Goal: Task Accomplishment & Management: Manage account settings

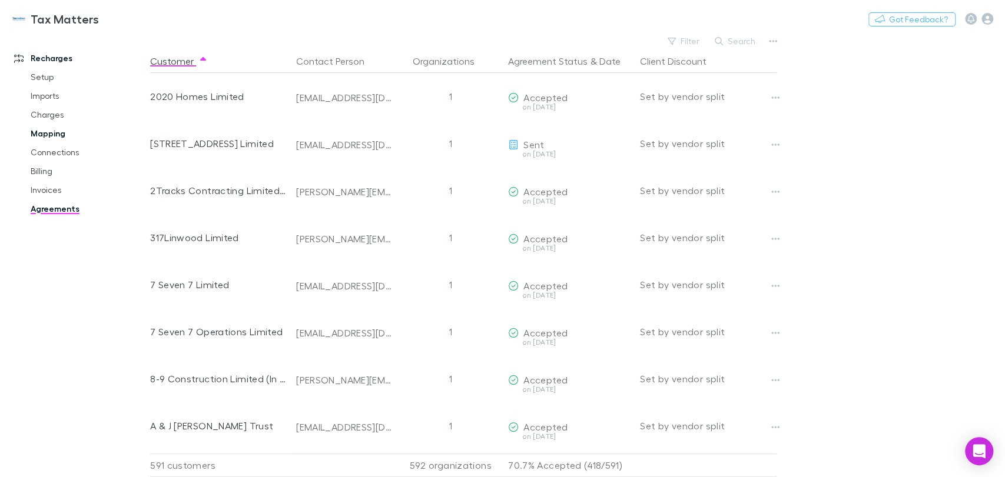
click at [54, 131] on link "Mapping" at bounding box center [89, 133] width 140 height 19
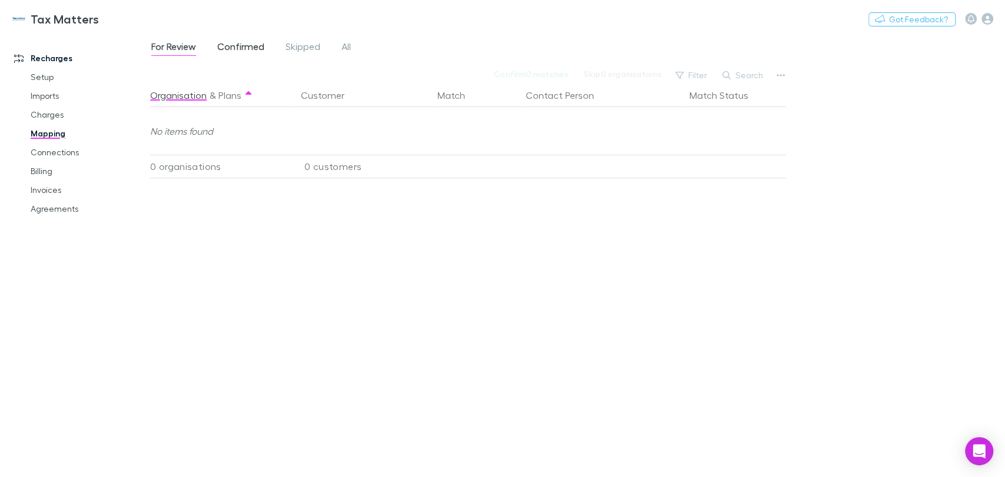
click at [239, 44] on span "Confirmed" at bounding box center [240, 48] width 47 height 15
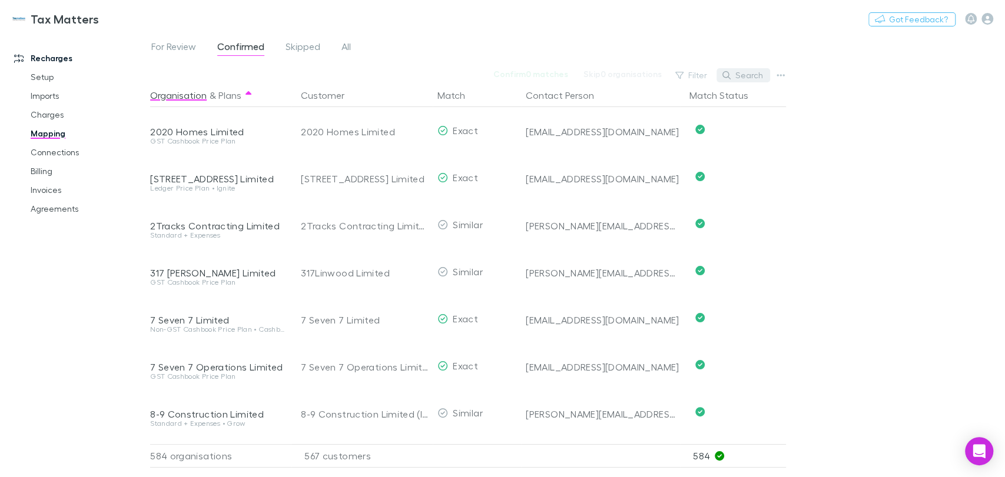
click at [749, 73] on button "Search" at bounding box center [743, 75] width 54 height 14
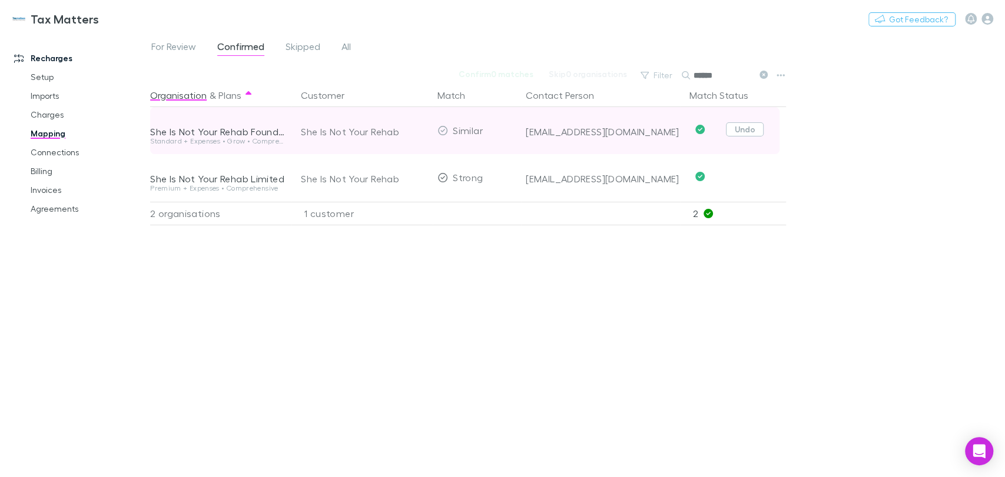
type input "******"
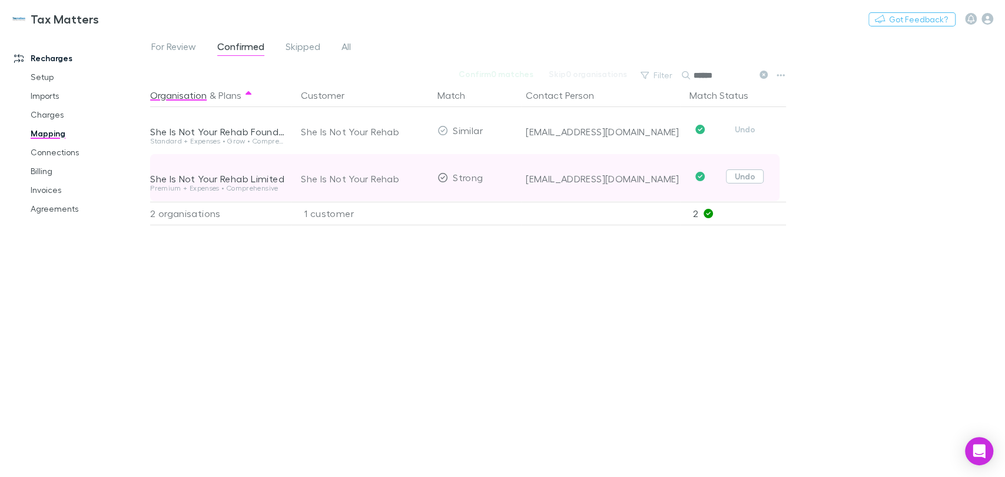
click at [750, 126] on button "Undo" at bounding box center [745, 129] width 38 height 14
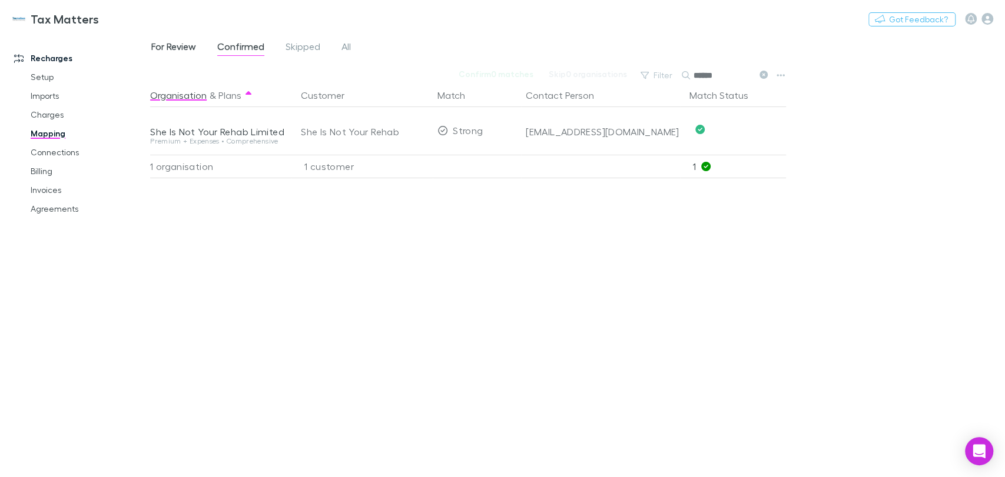
click at [184, 50] on span "For Review" at bounding box center [173, 48] width 45 height 15
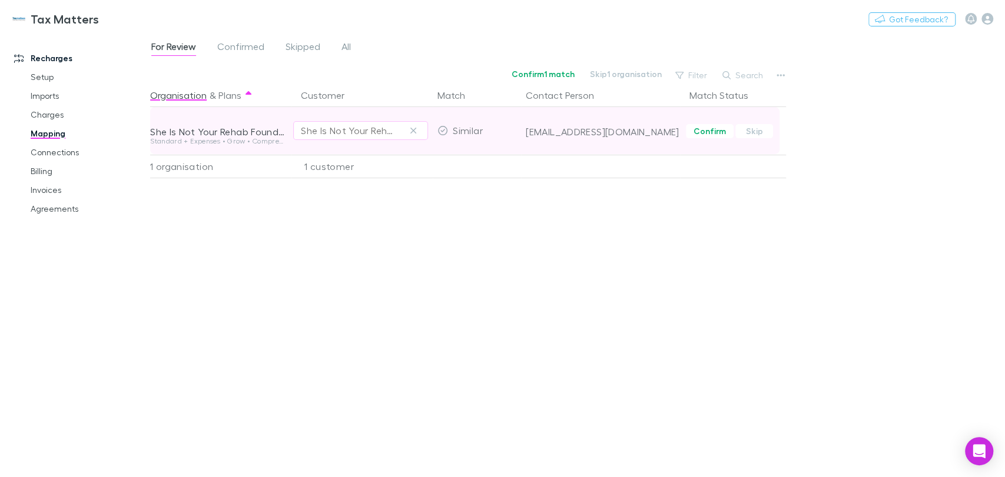
click at [397, 134] on div "She Is Not Your Rehab" at bounding box center [360, 131] width 119 height 14
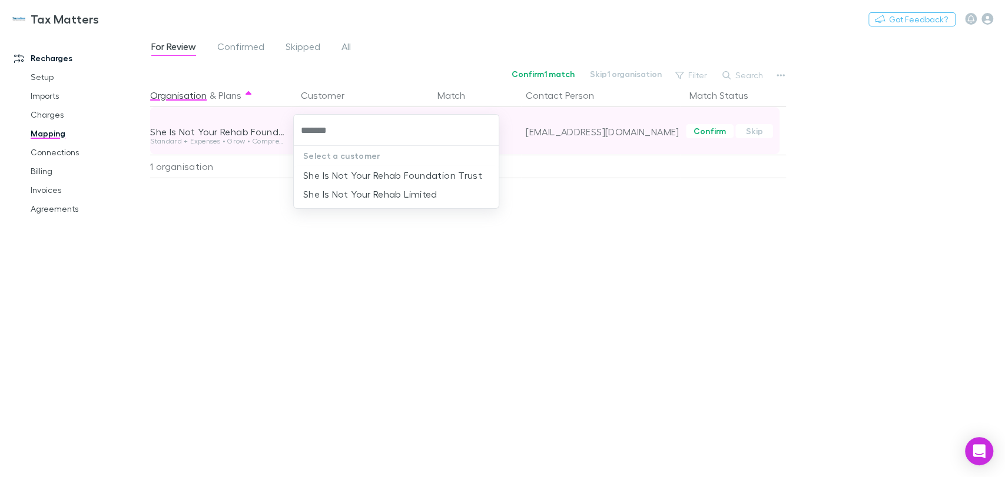
type input "********"
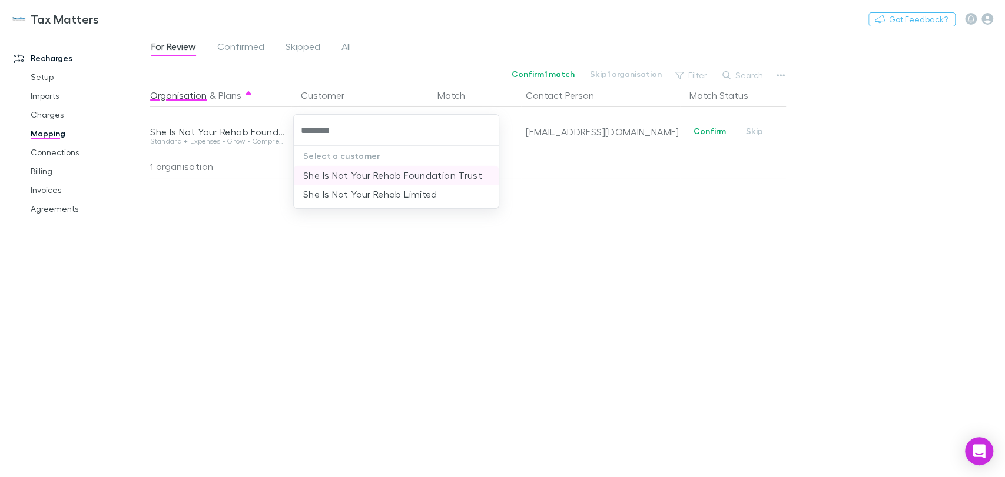
click at [390, 173] on li "She Is Not Your Rehab Foundation Trust" at bounding box center [396, 175] width 205 height 19
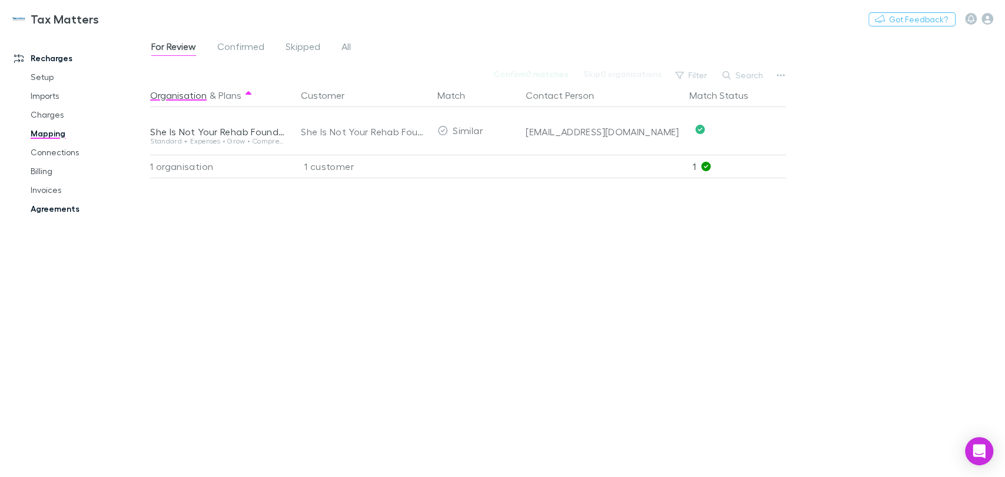
click at [73, 205] on link "Agreements" at bounding box center [89, 209] width 140 height 19
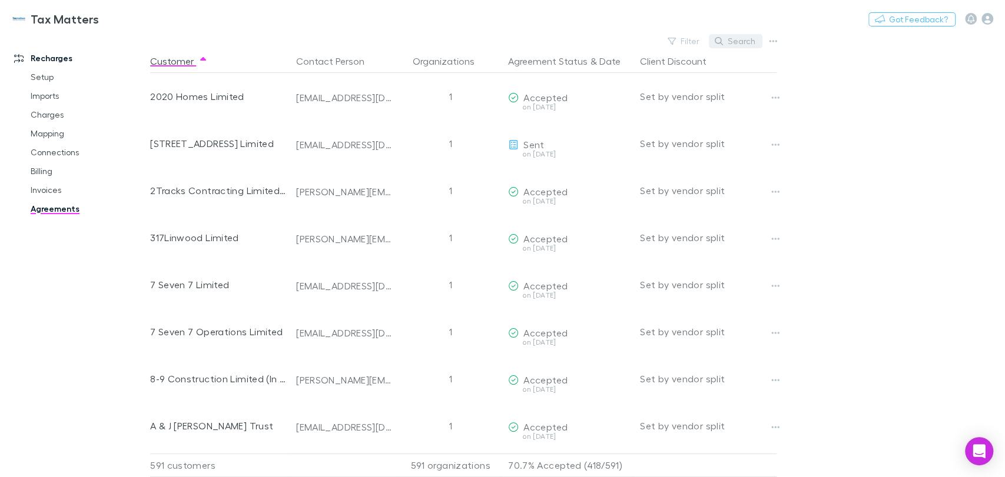
click at [729, 45] on button "Search" at bounding box center [736, 41] width 54 height 14
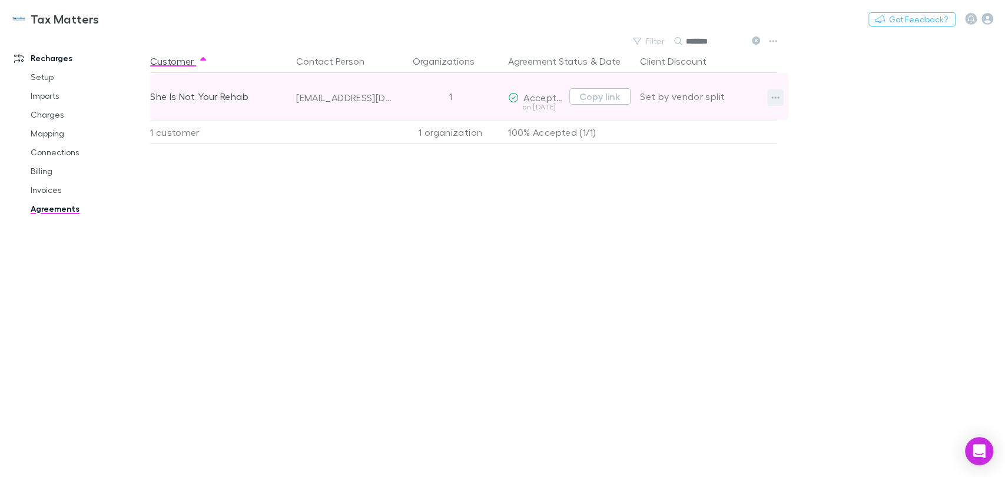
type input "******"
click at [779, 93] on icon "button" at bounding box center [775, 97] width 8 height 9
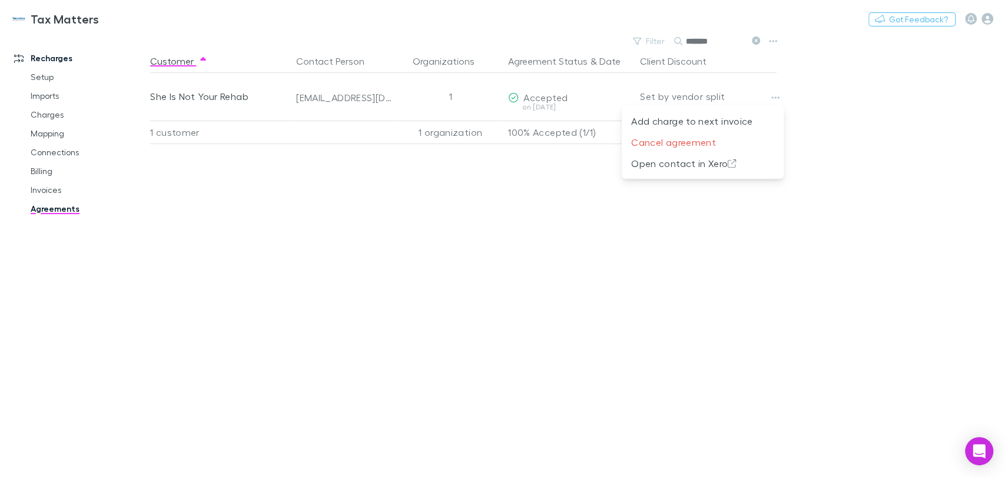
click at [567, 224] on div at bounding box center [502, 238] width 1005 height 477
click at [71, 154] on link "Connections" at bounding box center [89, 152] width 140 height 19
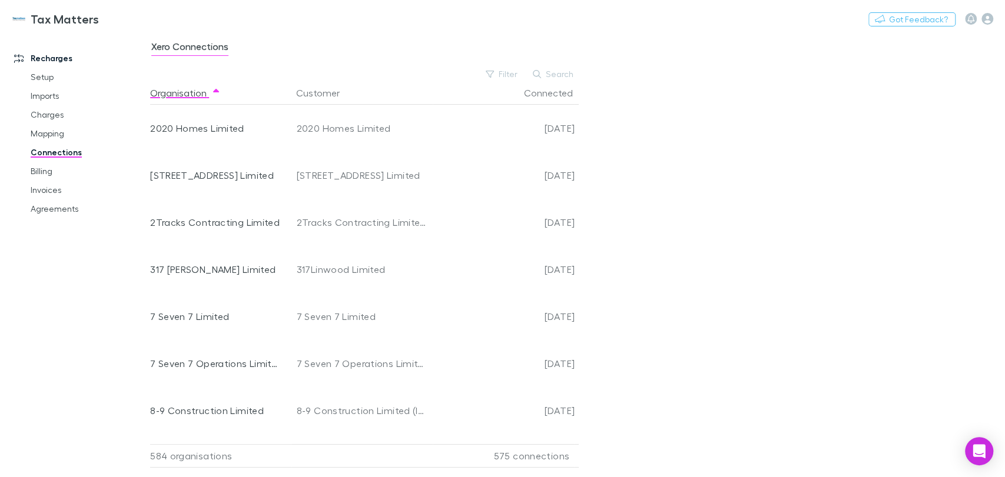
click at [561, 72] on button "Search" at bounding box center [554, 74] width 54 height 14
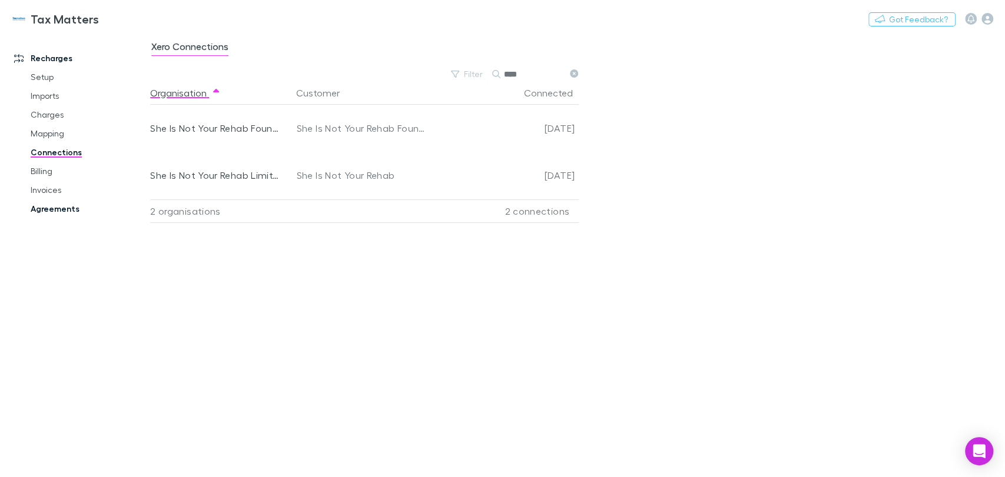
type input "***"
click at [62, 209] on link "Agreements" at bounding box center [89, 209] width 140 height 19
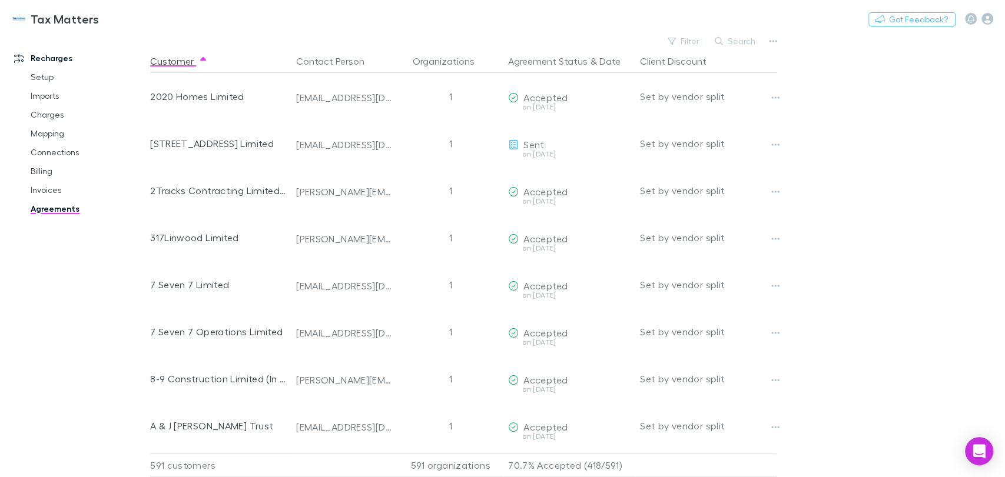
click at [755, 40] on button "Search" at bounding box center [736, 41] width 54 height 14
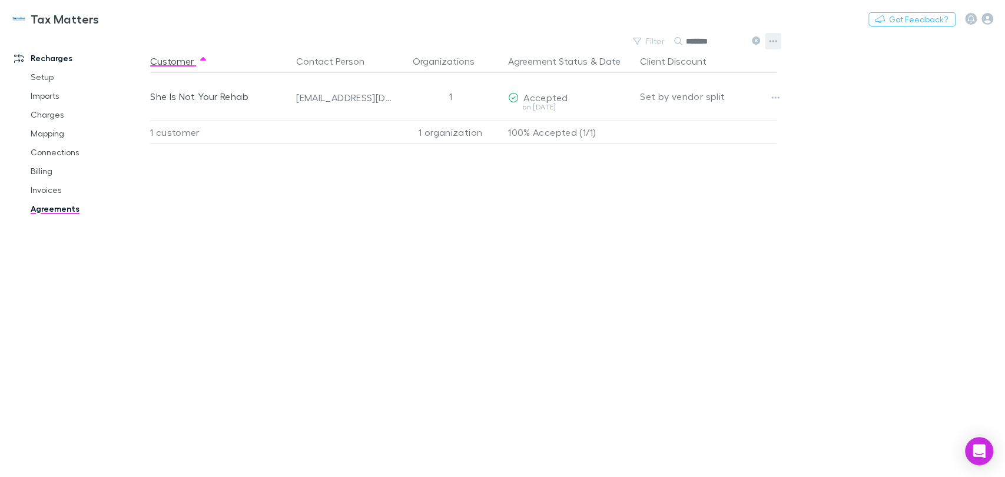
type input "******"
click at [775, 41] on icon "button" at bounding box center [773, 41] width 8 height 2
click at [846, 90] on div at bounding box center [502, 238] width 1005 height 477
click at [56, 114] on link "Charges" at bounding box center [89, 114] width 140 height 19
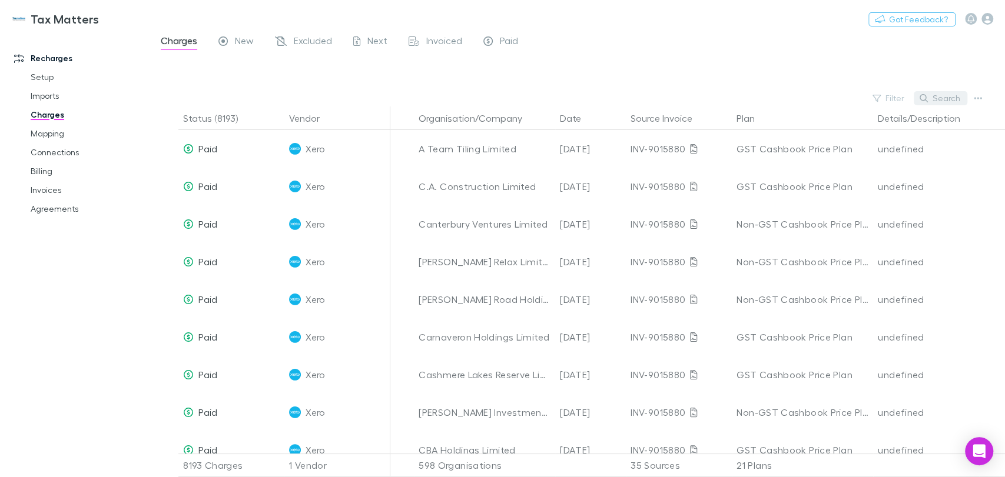
click at [930, 95] on button "Search" at bounding box center [940, 98] width 54 height 14
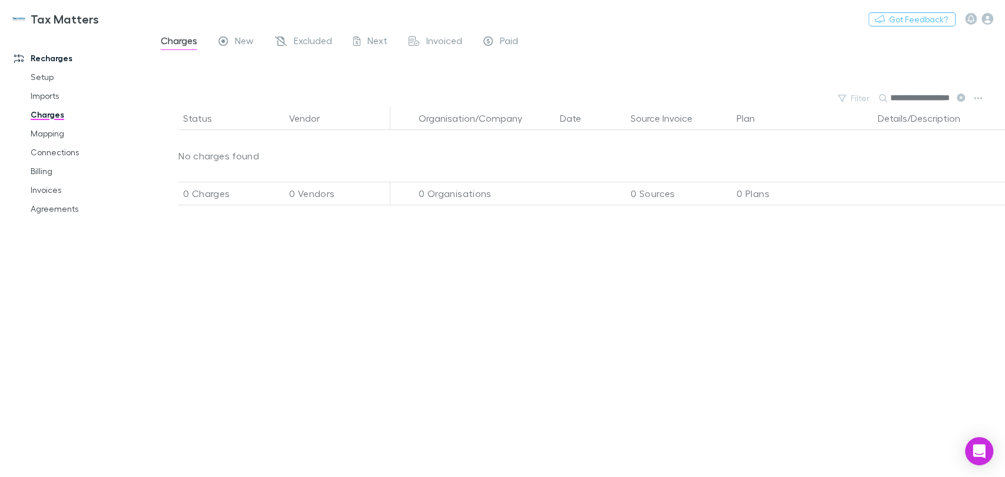
scroll to position [0, 14]
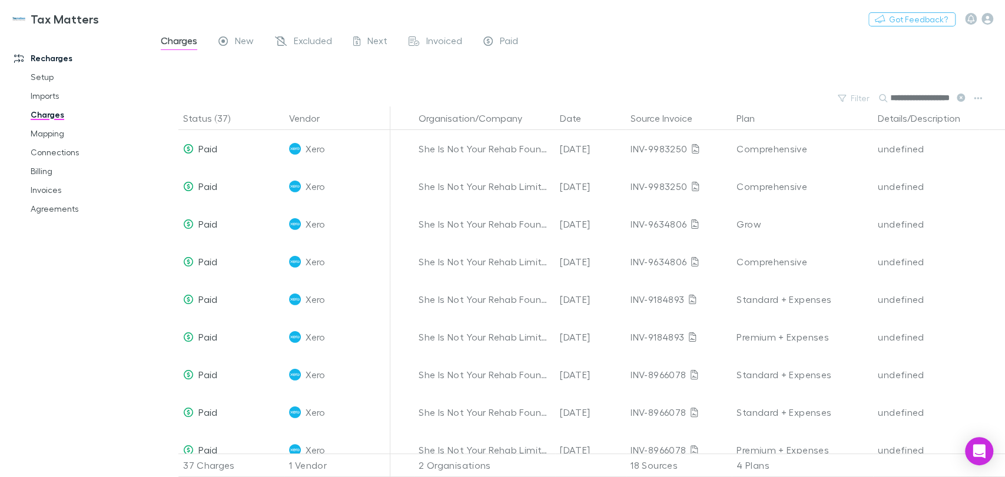
scroll to position [0, 9]
type input "**********"
click at [577, 122] on button "Date" at bounding box center [577, 119] width 35 height 24
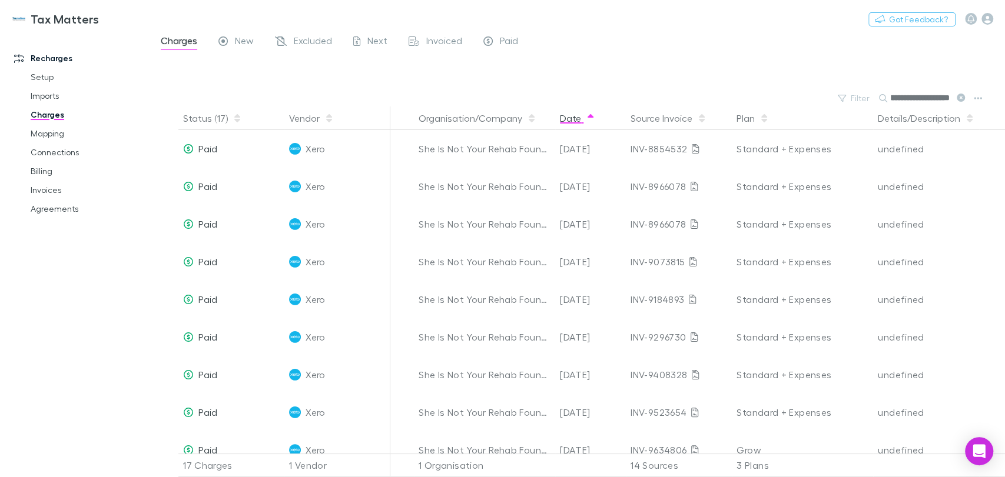
click at [577, 122] on button "Date" at bounding box center [577, 119] width 35 height 24
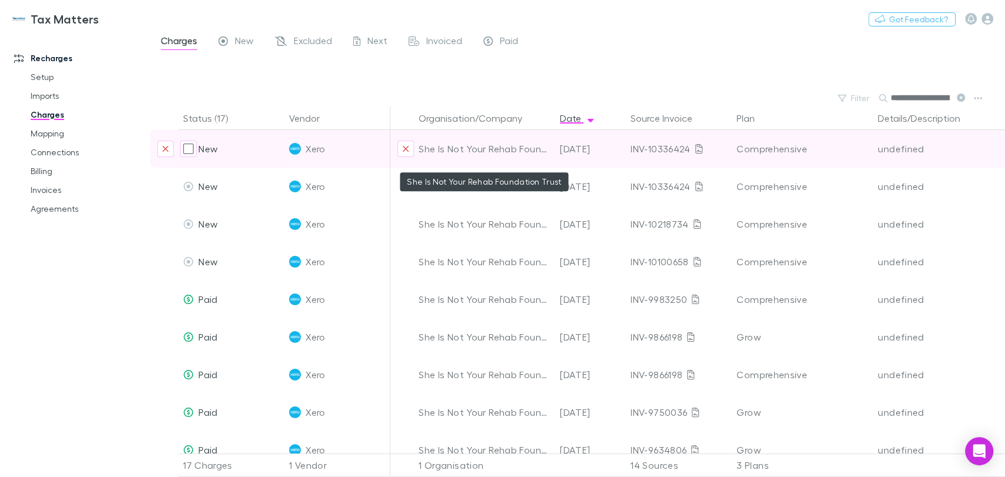
click at [478, 146] on div "She Is Not Your Rehab Foundation Trust" at bounding box center [484, 149] width 132 height 38
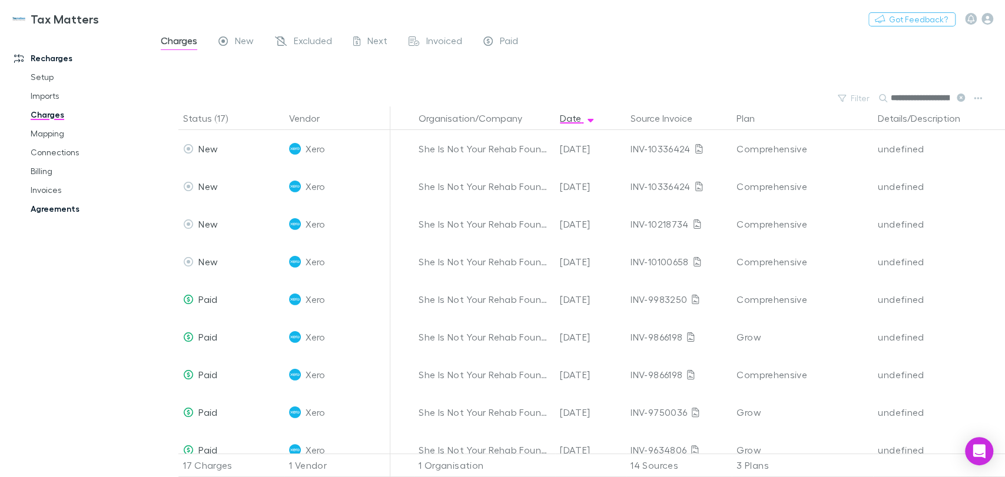
click at [48, 207] on link "Agreements" at bounding box center [89, 209] width 140 height 19
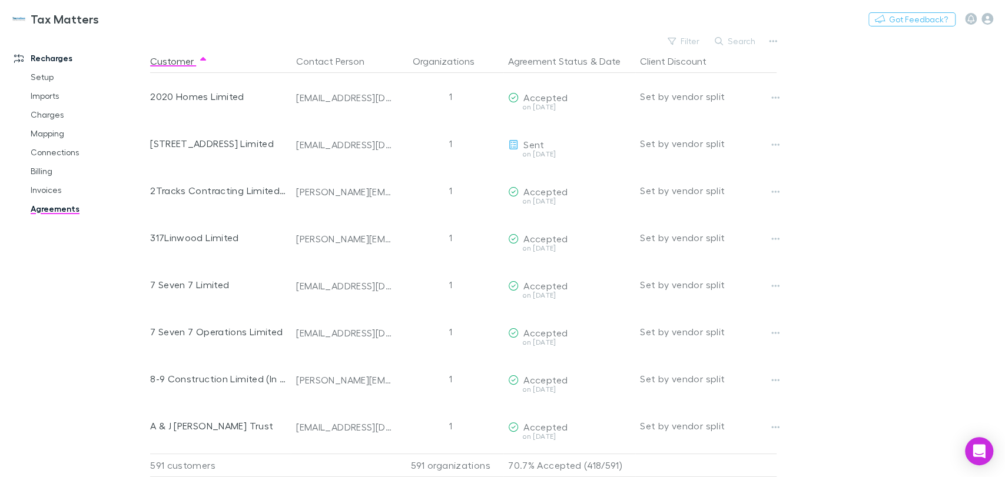
click at [66, 207] on link "Agreements" at bounding box center [89, 209] width 140 height 19
click at [749, 36] on button "Search" at bounding box center [736, 41] width 54 height 14
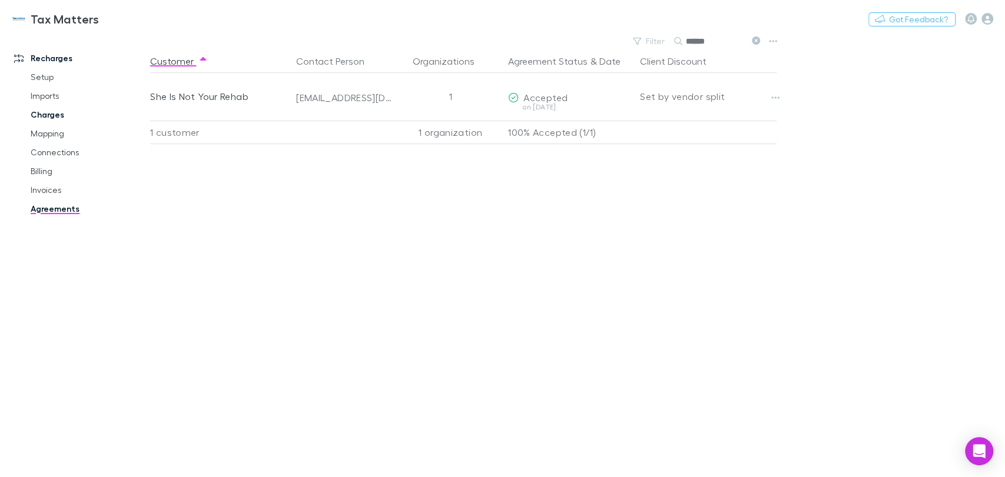
type input "******"
click at [54, 117] on link "Charges" at bounding box center [89, 114] width 140 height 19
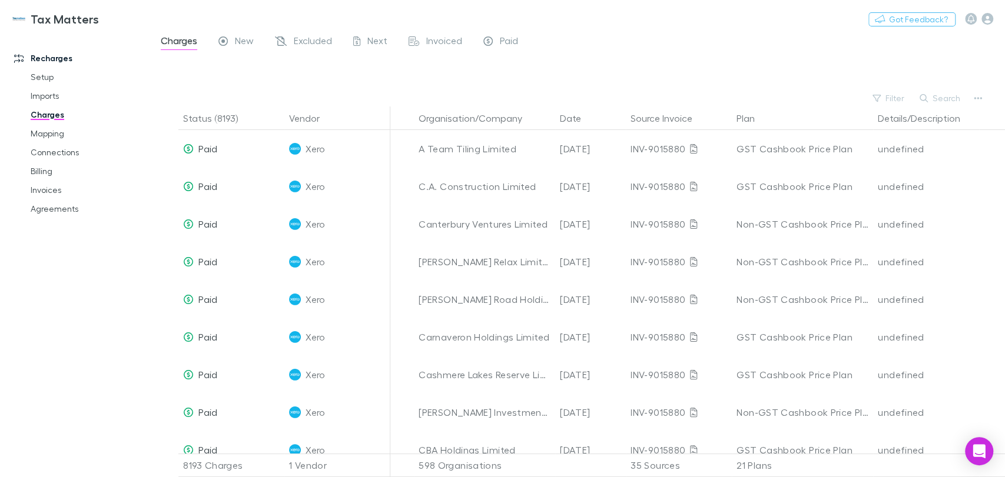
click at [933, 98] on button "Search" at bounding box center [940, 98] width 54 height 14
type input "*********"
click at [576, 120] on button "Date" at bounding box center [577, 119] width 35 height 24
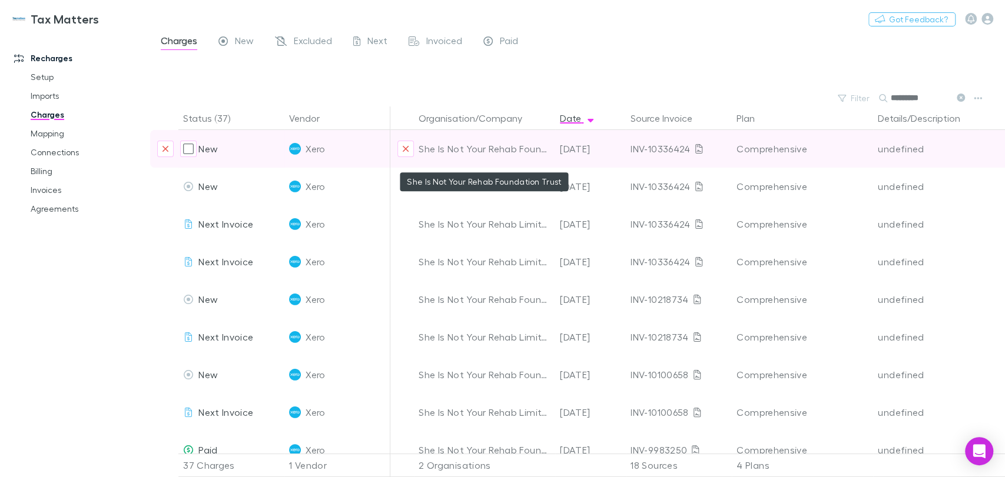
click at [529, 148] on div "She Is Not Your Rehab Foundation Trust" at bounding box center [484, 149] width 132 height 38
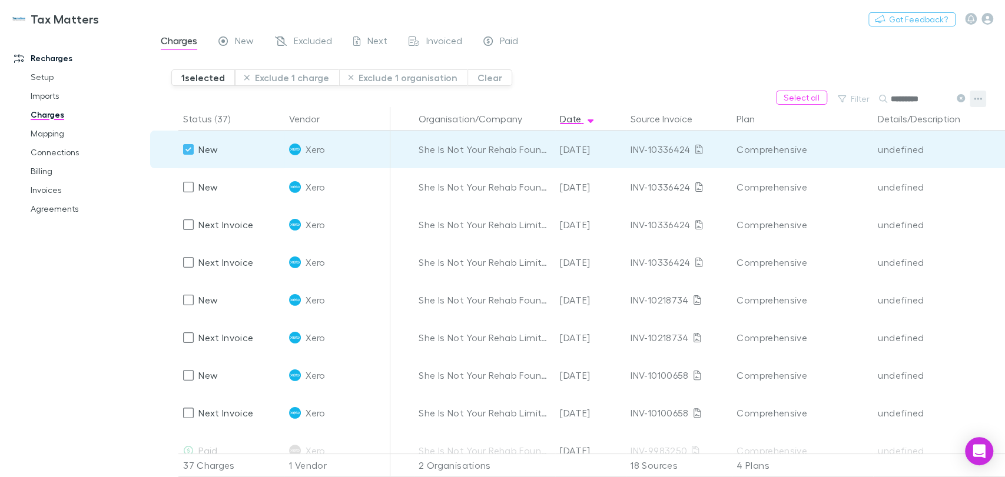
click at [977, 99] on icon "button" at bounding box center [977, 99] width 8 height 2
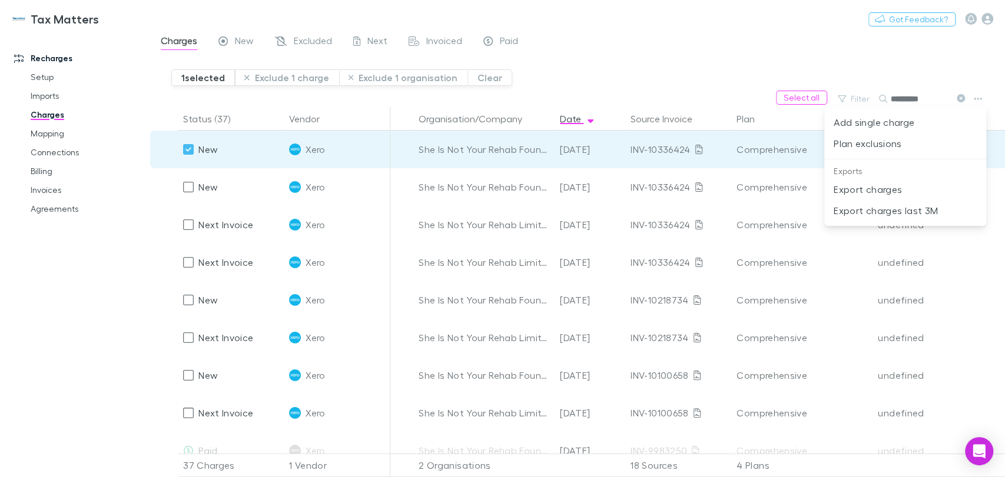
click at [680, 59] on div at bounding box center [502, 238] width 1005 height 477
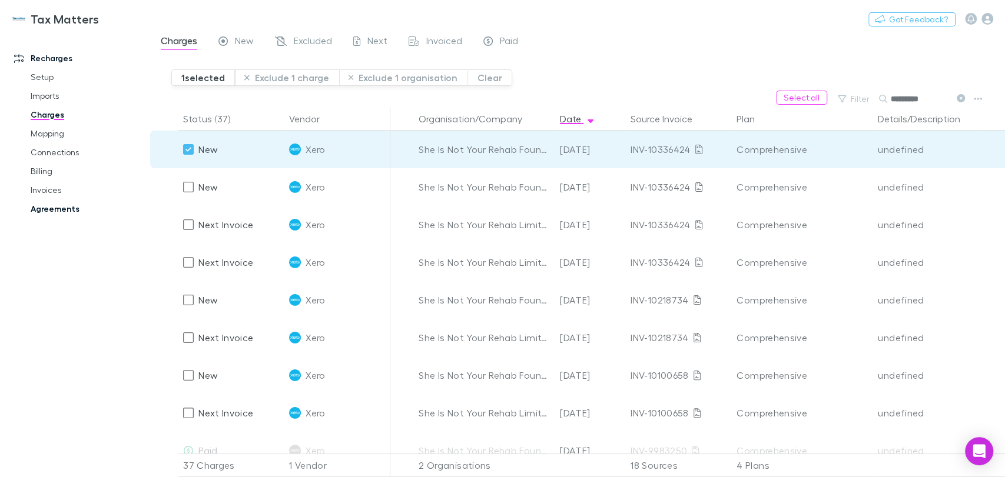
click at [71, 213] on link "Agreements" at bounding box center [89, 209] width 140 height 19
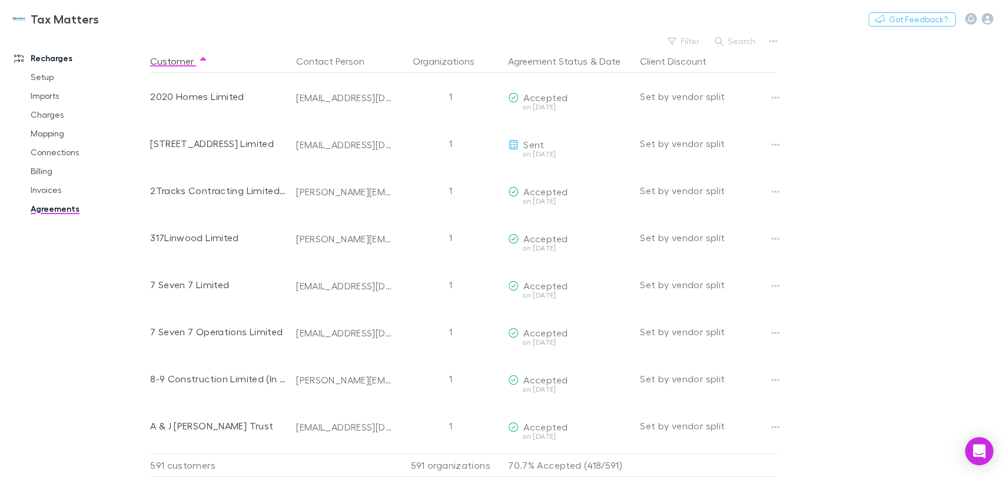
click at [782, 39] on main "Filter Search Customer Contact Person Organizations Agreement Status & Date Cli…" at bounding box center [577, 255] width 855 height 444
click at [775, 42] on icon "button" at bounding box center [773, 40] width 8 height 9
click at [853, 77] on div at bounding box center [502, 238] width 1005 height 477
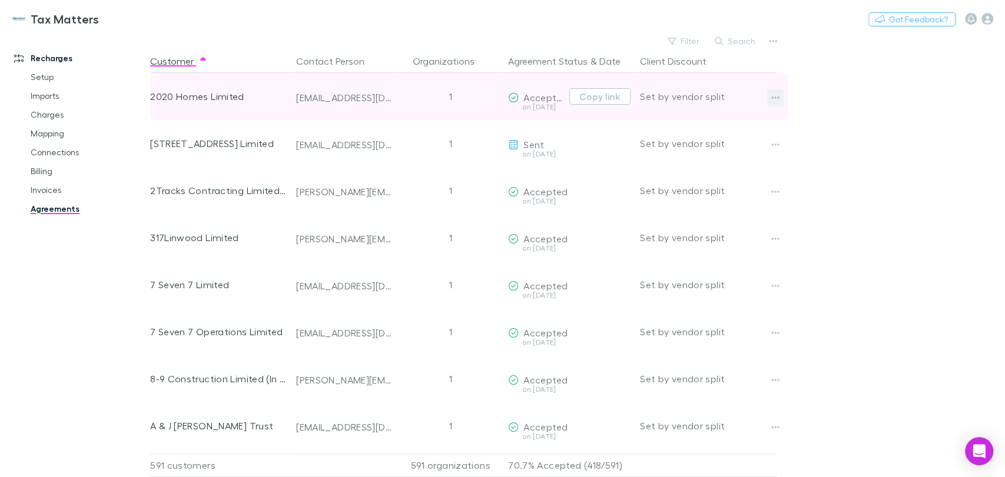
click at [772, 94] on icon "button" at bounding box center [775, 97] width 8 height 9
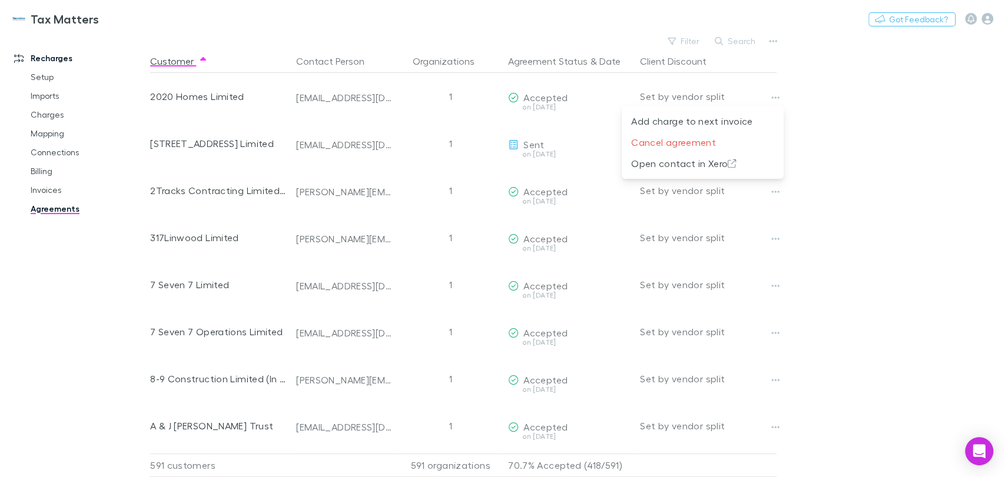
click at [837, 81] on div at bounding box center [502, 238] width 1005 height 477
click at [693, 41] on button "Filter" at bounding box center [683, 41] width 45 height 14
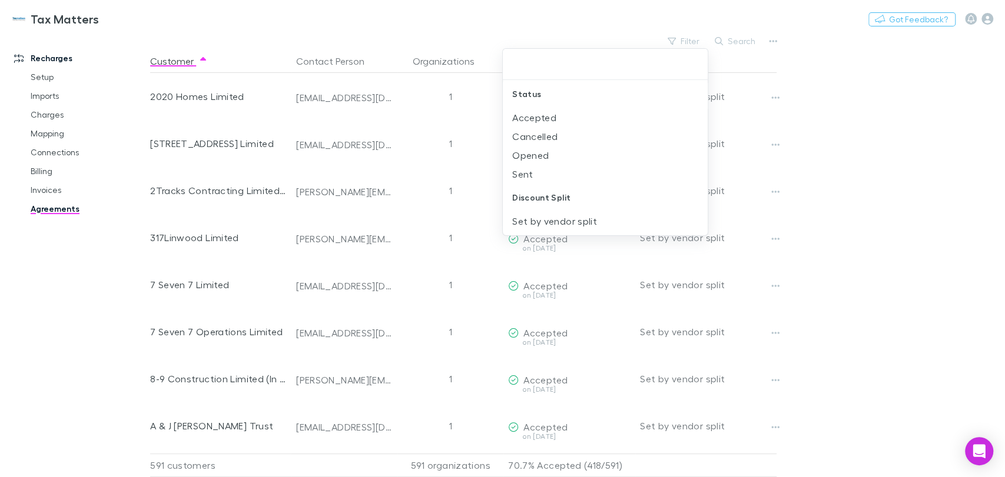
click at [829, 171] on div at bounding box center [502, 238] width 1005 height 477
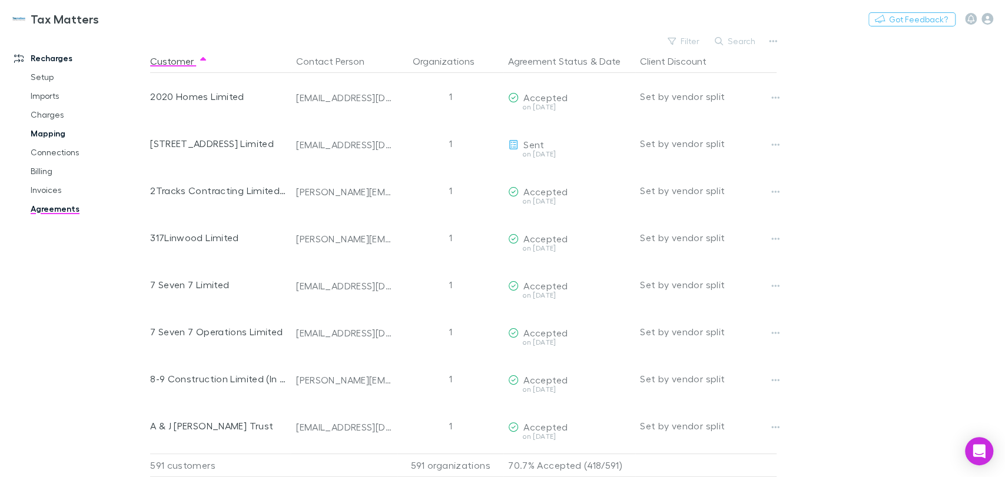
click at [42, 138] on link "Mapping" at bounding box center [89, 133] width 140 height 19
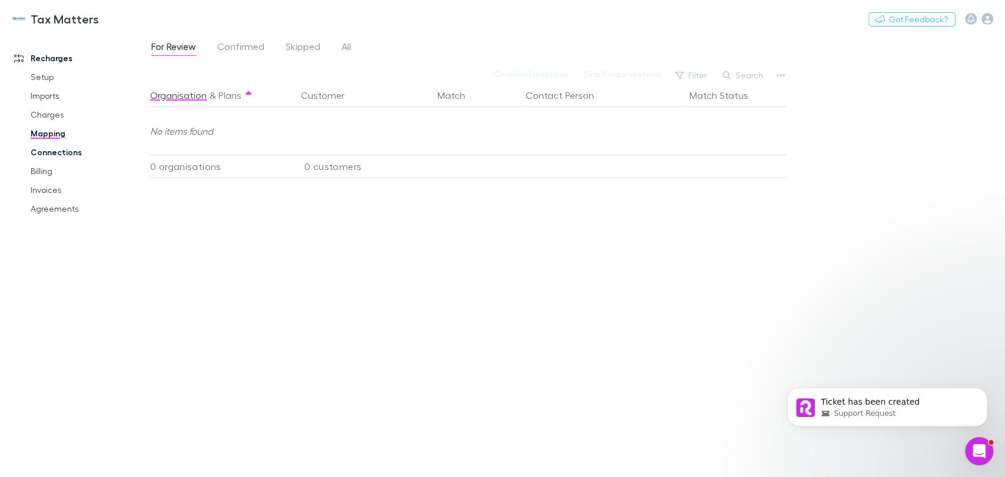
click at [51, 153] on link "Connections" at bounding box center [89, 152] width 140 height 19
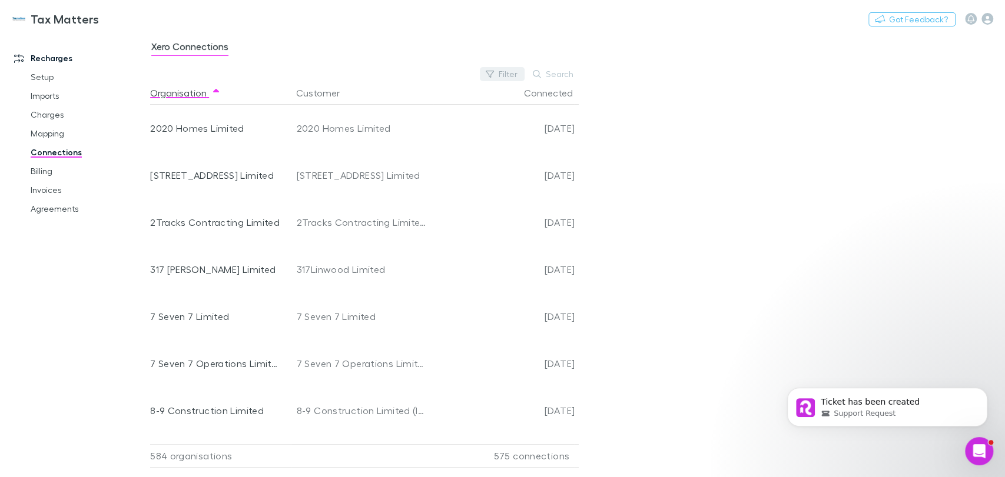
click at [502, 77] on button "Filter" at bounding box center [502, 74] width 45 height 14
click at [357, 169] on li "No" at bounding box center [423, 169] width 205 height 19
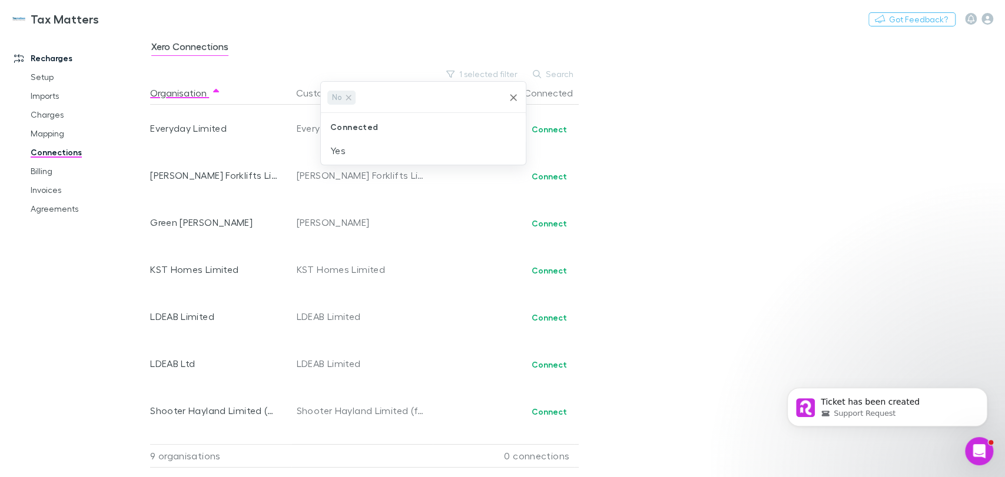
click at [497, 224] on div at bounding box center [502, 238] width 1005 height 477
click at [64, 210] on link "Agreements" at bounding box center [89, 209] width 140 height 19
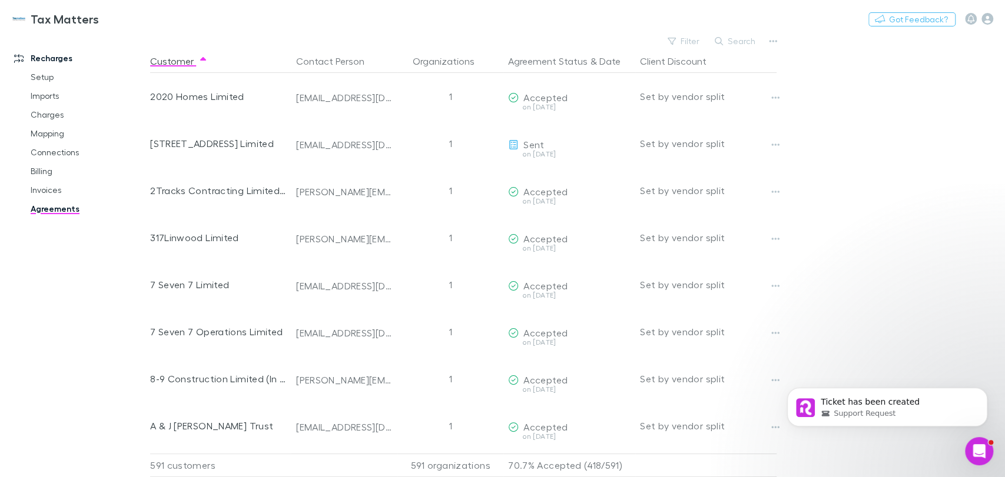
click at [732, 45] on button "Search" at bounding box center [736, 41] width 54 height 14
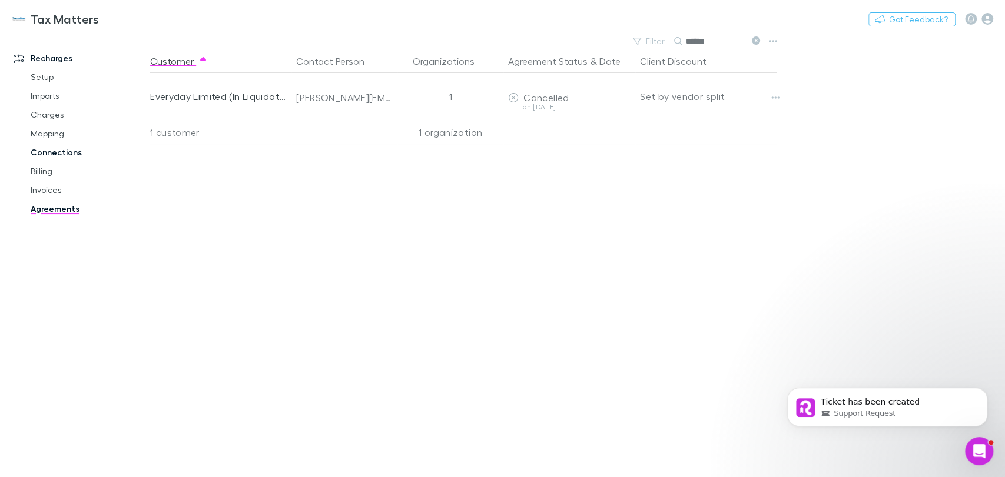
type input "******"
click at [78, 157] on link "Connections" at bounding box center [89, 152] width 140 height 19
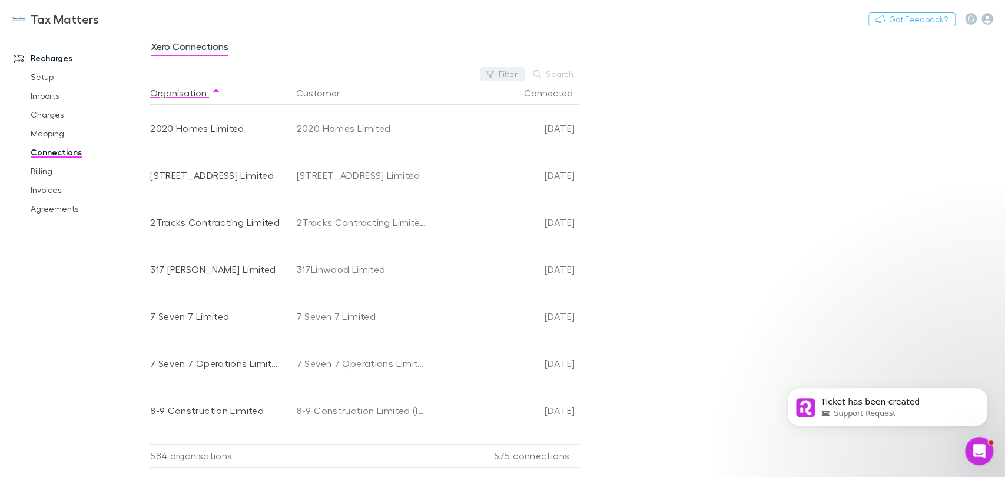
click at [518, 77] on button "Filter" at bounding box center [502, 74] width 45 height 14
click at [348, 167] on li "No" at bounding box center [423, 169] width 205 height 19
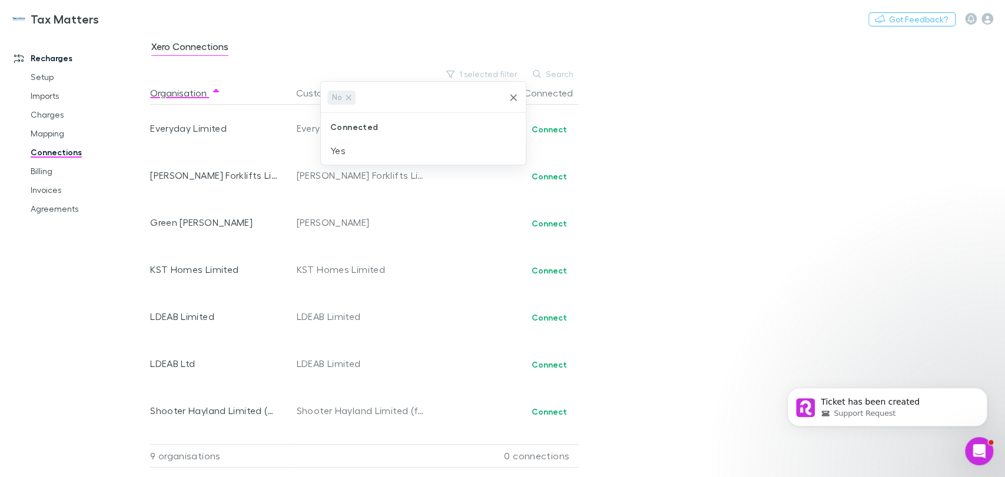
click at [793, 147] on div at bounding box center [502, 238] width 1005 height 477
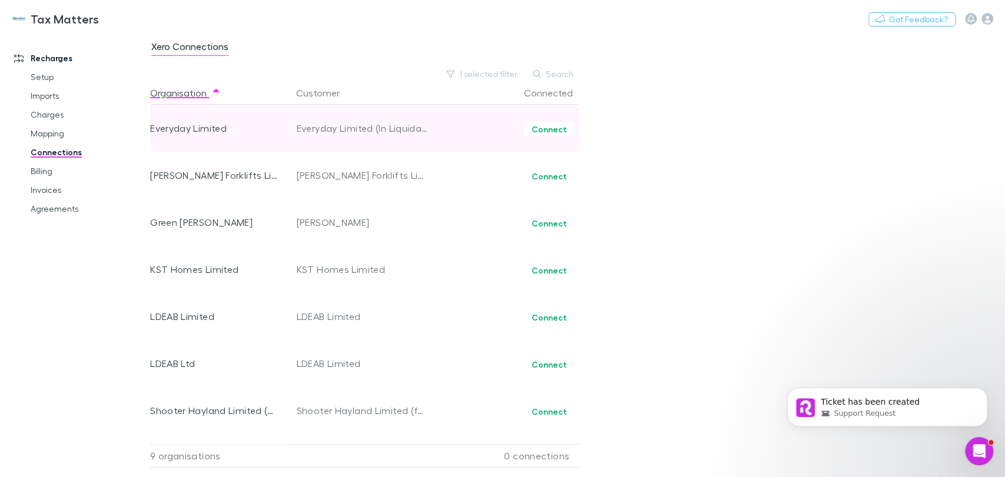
drag, startPoint x: 224, startPoint y: 132, endPoint x: 200, endPoint y: 128, distance: 25.0
click at [200, 128] on div "Everyday Limited" at bounding box center [215, 128] width 130 height 47
click at [164, 128] on div "Everyday Limited" at bounding box center [215, 128] width 130 height 47
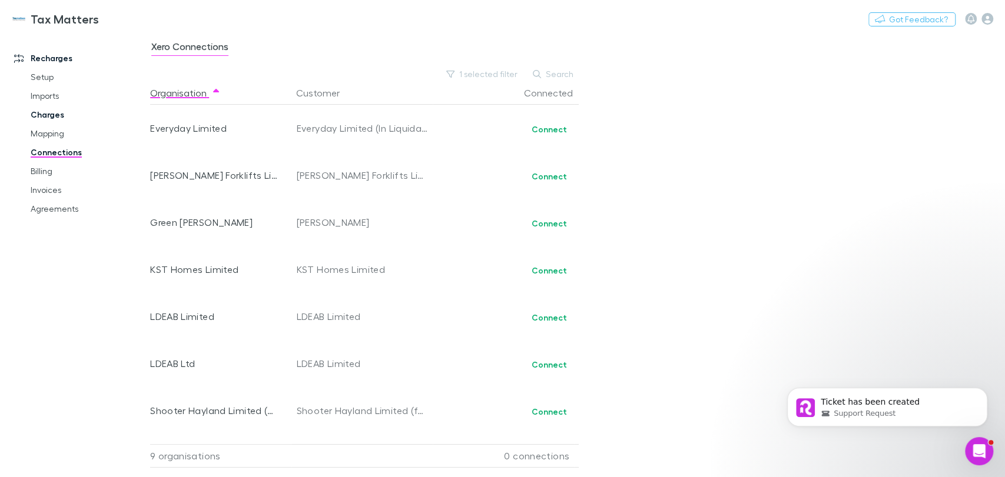
click at [59, 114] on link "Charges" at bounding box center [89, 114] width 140 height 19
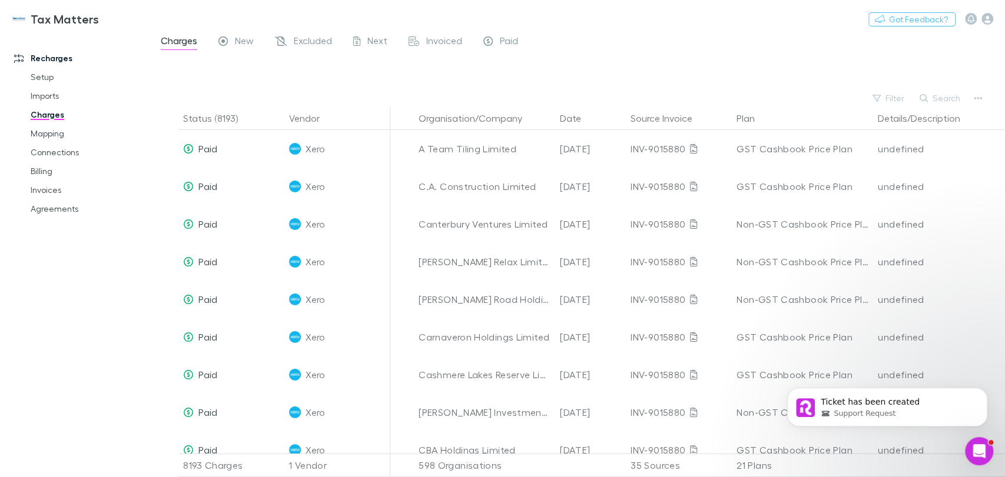
click at [940, 97] on button "Search" at bounding box center [940, 98] width 54 height 14
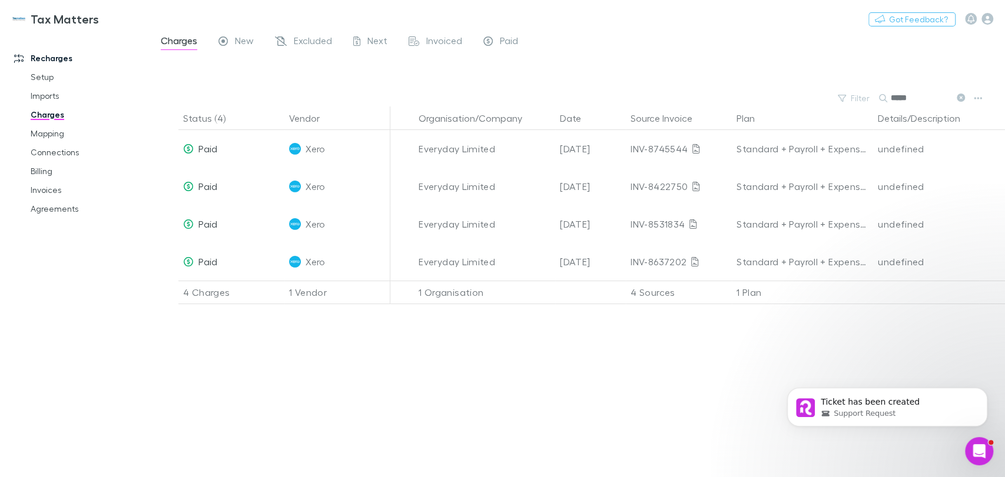
click at [940, 97] on input "*****" at bounding box center [919, 98] width 59 height 16
type input "*****"
click at [62, 151] on link "Connections" at bounding box center [89, 152] width 140 height 19
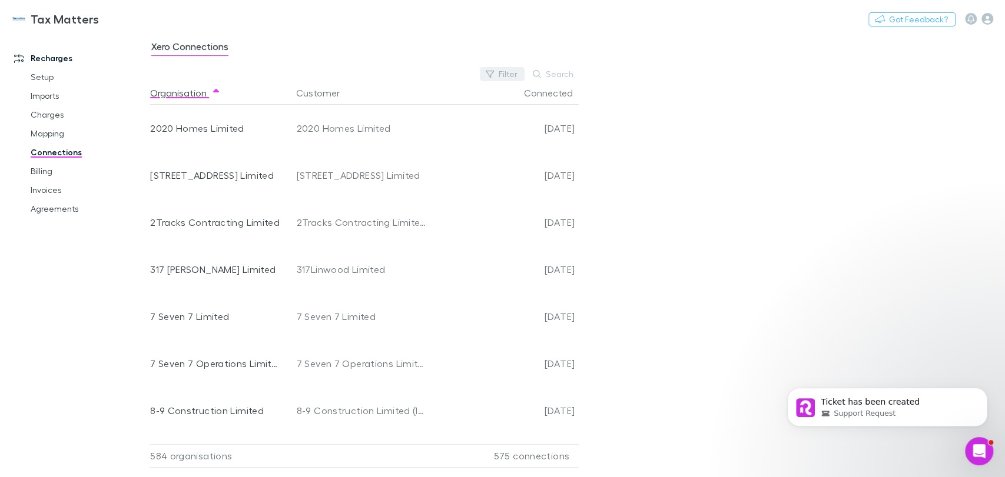
click at [507, 72] on button "Filter" at bounding box center [502, 74] width 45 height 14
click at [343, 169] on li "No" at bounding box center [423, 169] width 205 height 19
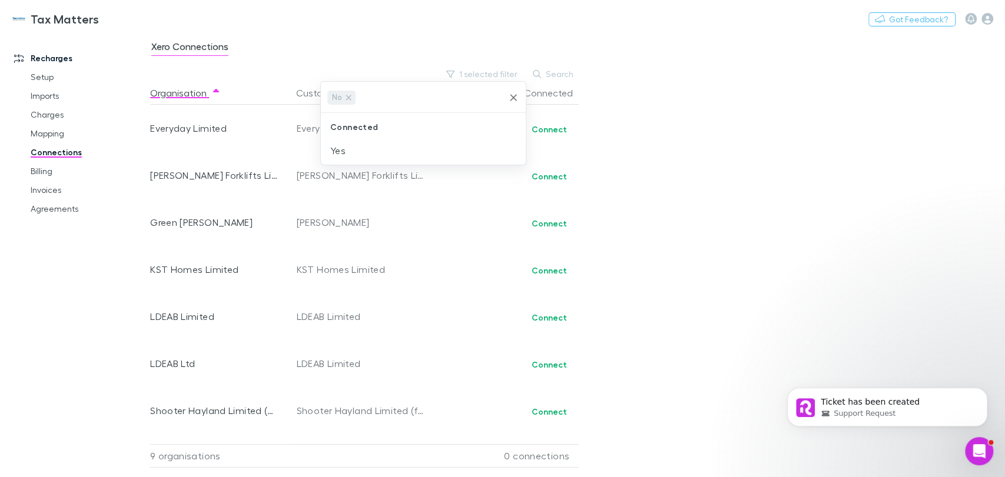
click at [444, 271] on div at bounding box center [502, 238] width 1005 height 477
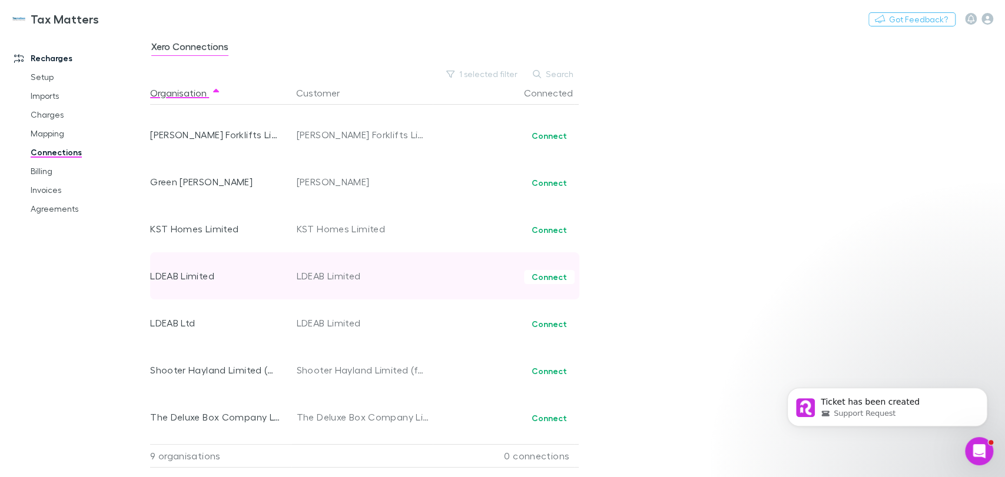
scroll to position [85, 0]
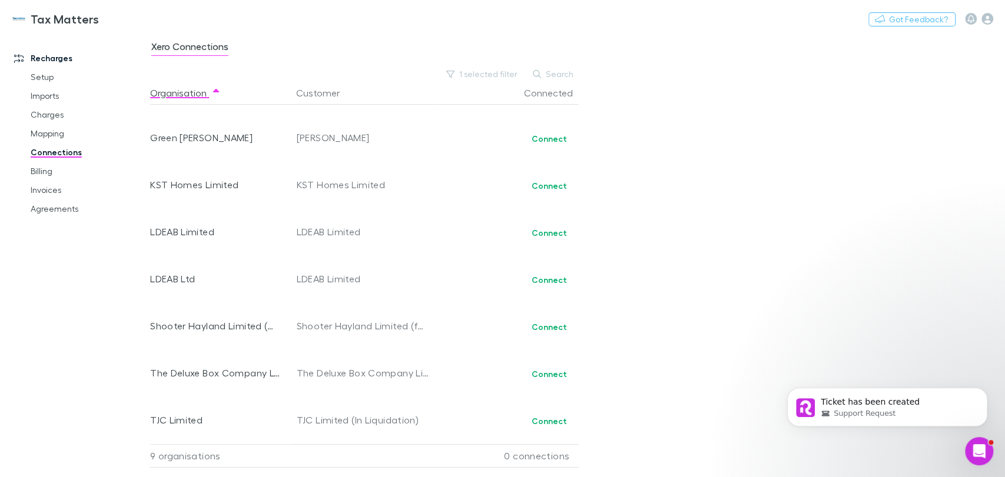
click at [792, 275] on div "Xero Connections 1 selected filter Search Organisation Customer Connected Every…" at bounding box center [577, 255] width 855 height 444
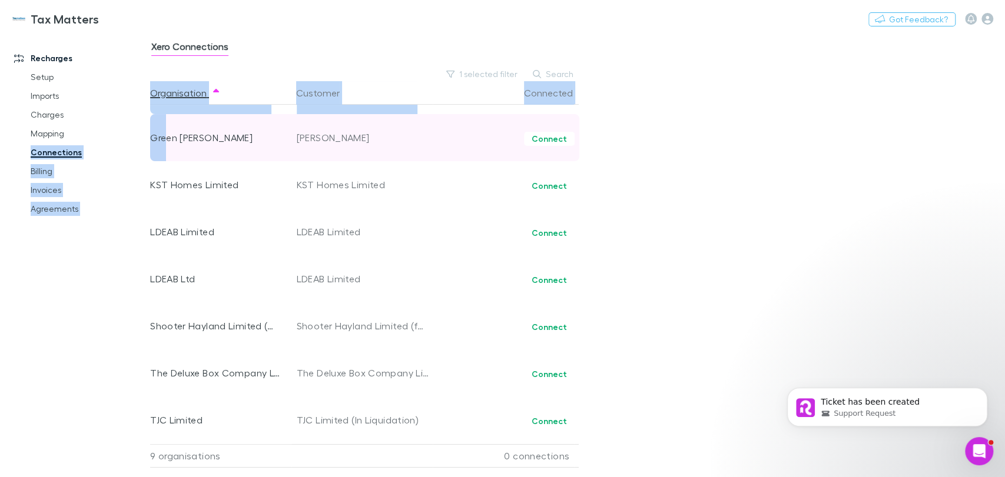
drag, startPoint x: 149, startPoint y: 138, endPoint x: 165, endPoint y: 144, distance: 16.9
click at [165, 144] on div "Recharges Setup Imports Charges Mapping Connections Billing Invoices Agreements…" at bounding box center [502, 255] width 1005 height 444
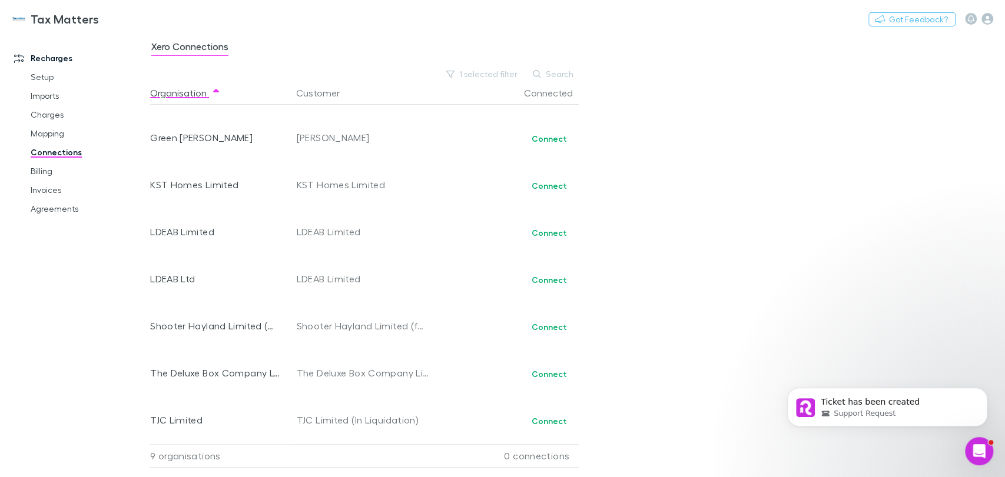
click at [712, 208] on div "Xero Connections 1 selected filter Search Organisation Customer Connected Every…" at bounding box center [577, 255] width 855 height 444
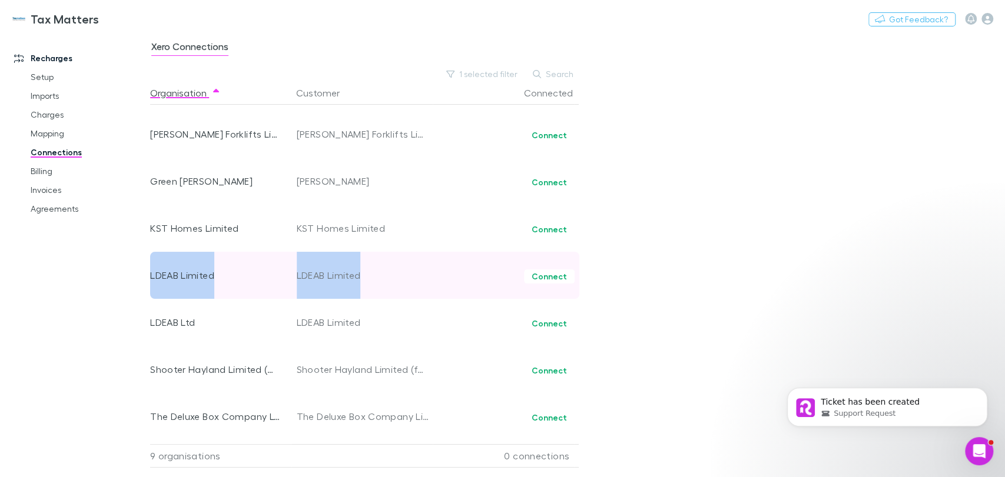
scroll to position [0, 0]
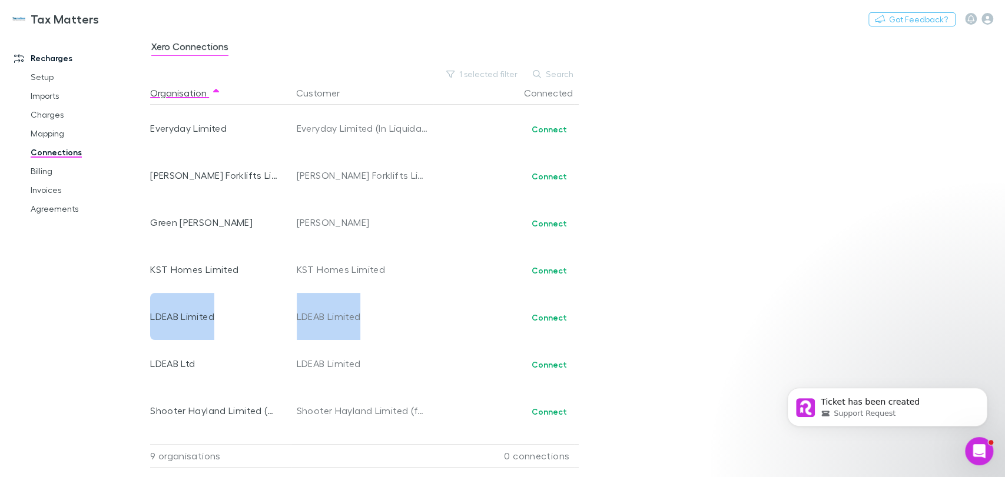
click at [725, 277] on div "Xero Connections 1 selected filter Search Organisation Customer Connected Every…" at bounding box center [577, 255] width 855 height 444
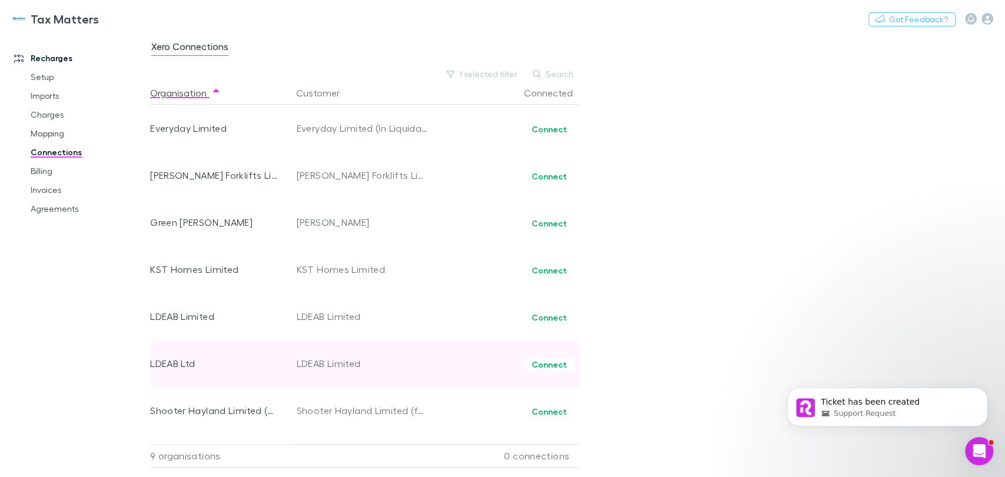
click at [445, 343] on div "Connect" at bounding box center [503, 363] width 141 height 47
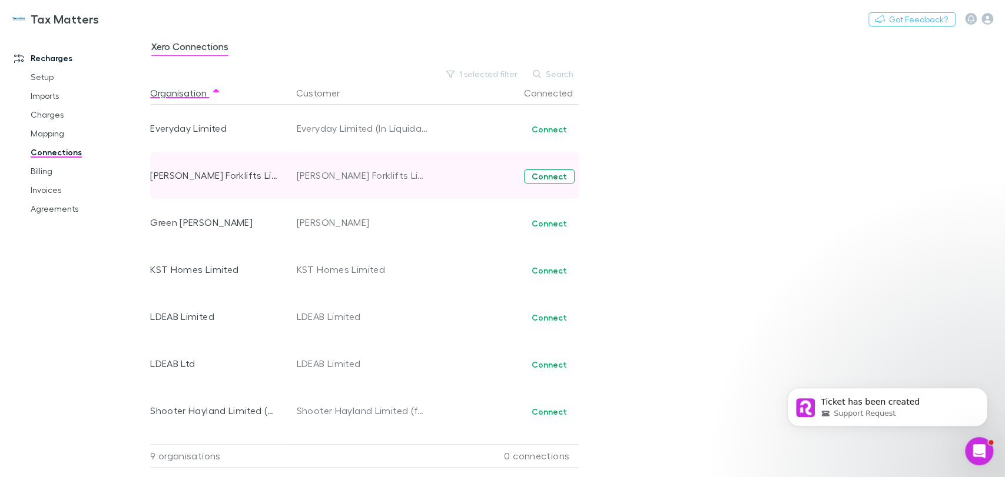
click at [551, 173] on button "Connect" at bounding box center [549, 176] width 51 height 14
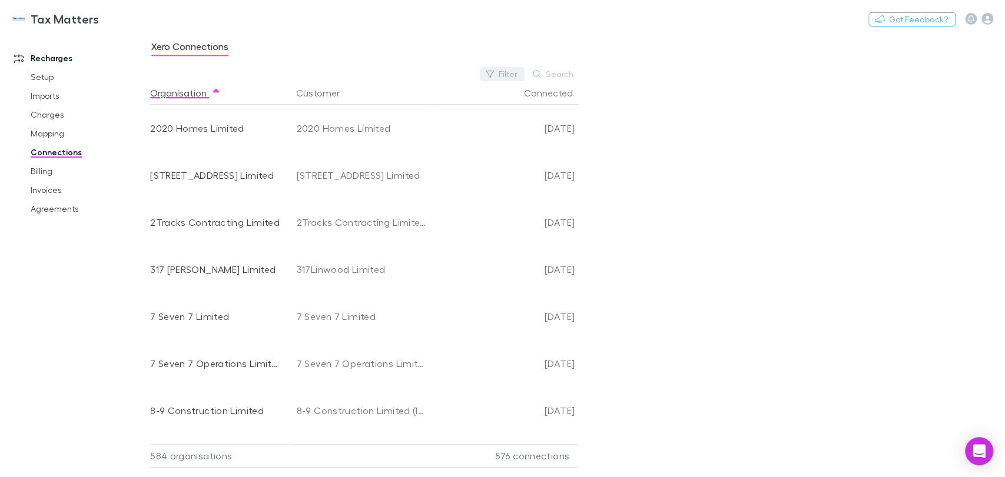
click at [502, 77] on button "Filter" at bounding box center [502, 74] width 45 height 14
click at [337, 171] on li "No" at bounding box center [423, 169] width 205 height 19
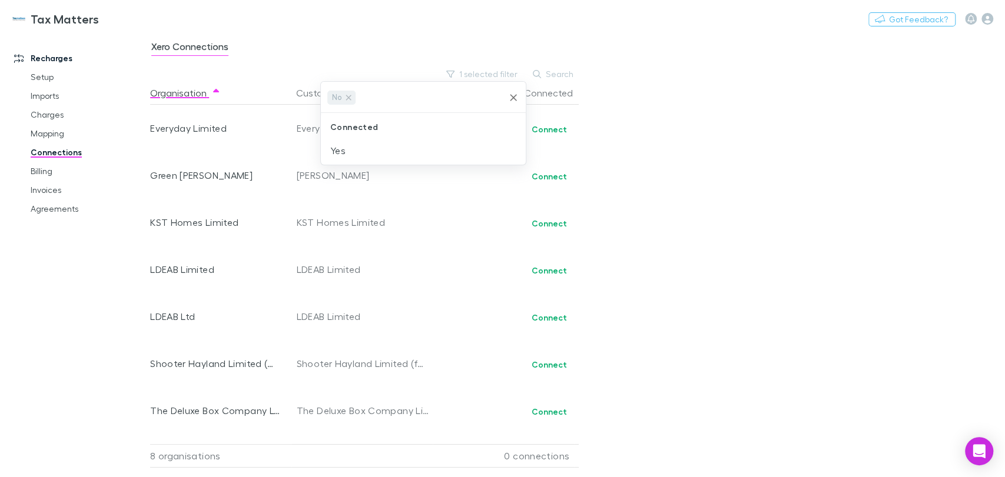
click at [517, 250] on div at bounding box center [502, 238] width 1005 height 477
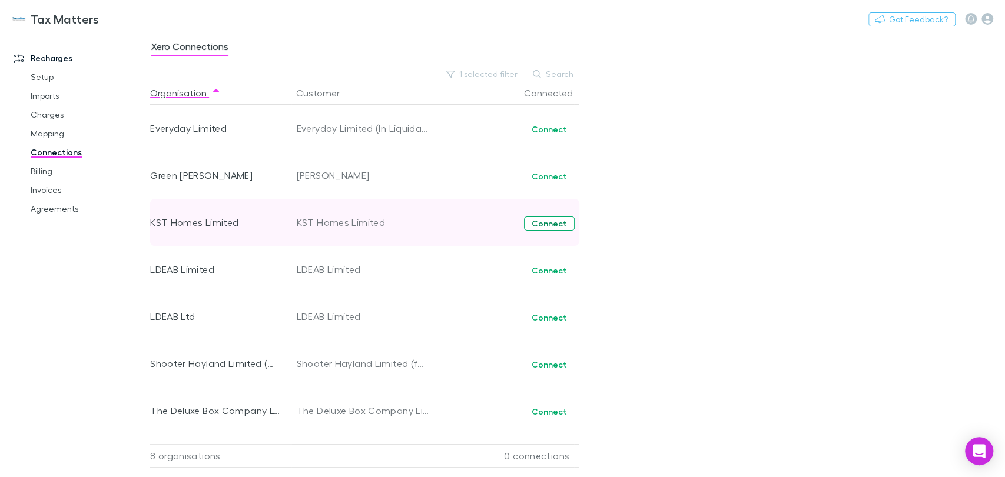
click at [556, 222] on button "Connect" at bounding box center [549, 224] width 51 height 14
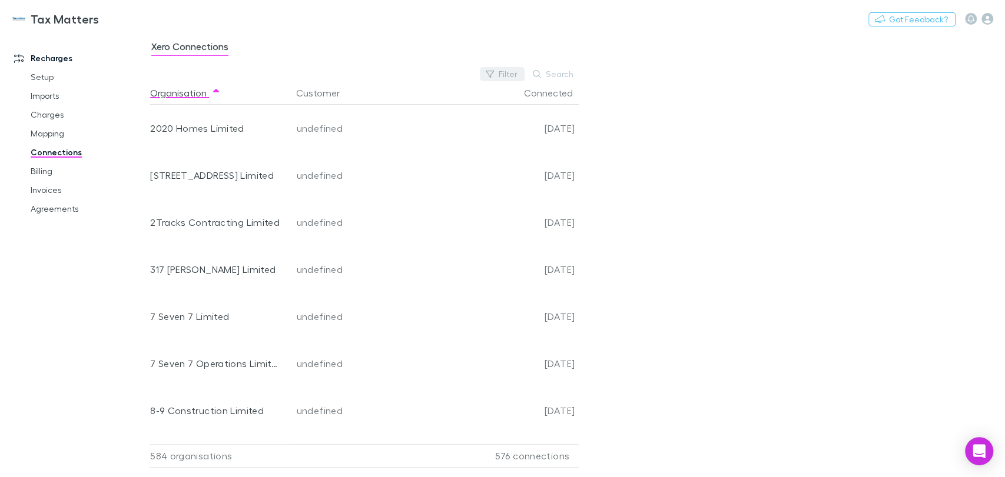
click at [513, 79] on button "Filter" at bounding box center [502, 74] width 45 height 14
click at [366, 168] on li "No" at bounding box center [423, 169] width 205 height 19
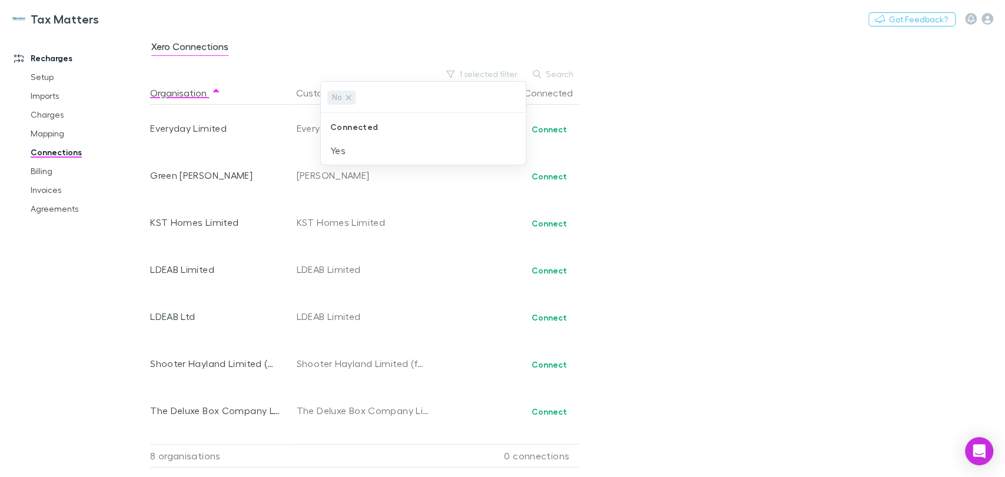
click at [425, 323] on div at bounding box center [502, 238] width 1005 height 477
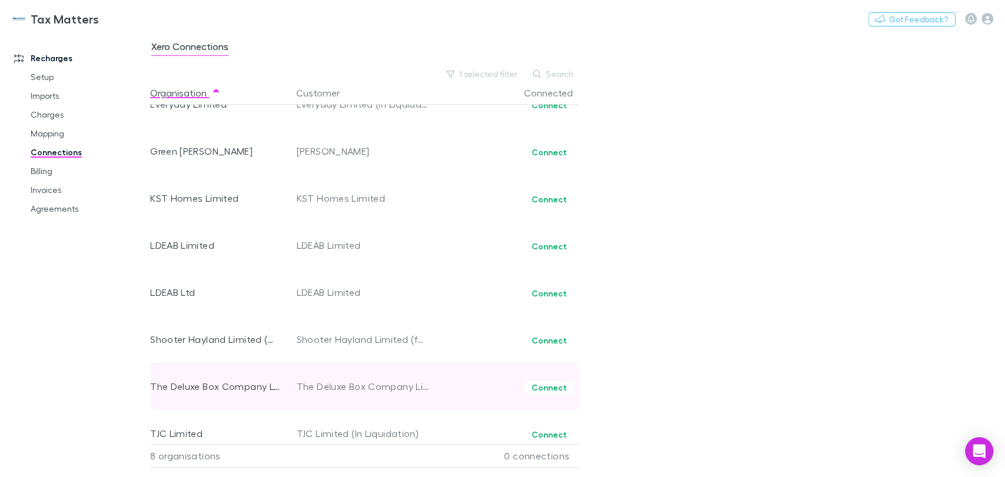
scroll to position [38, 0]
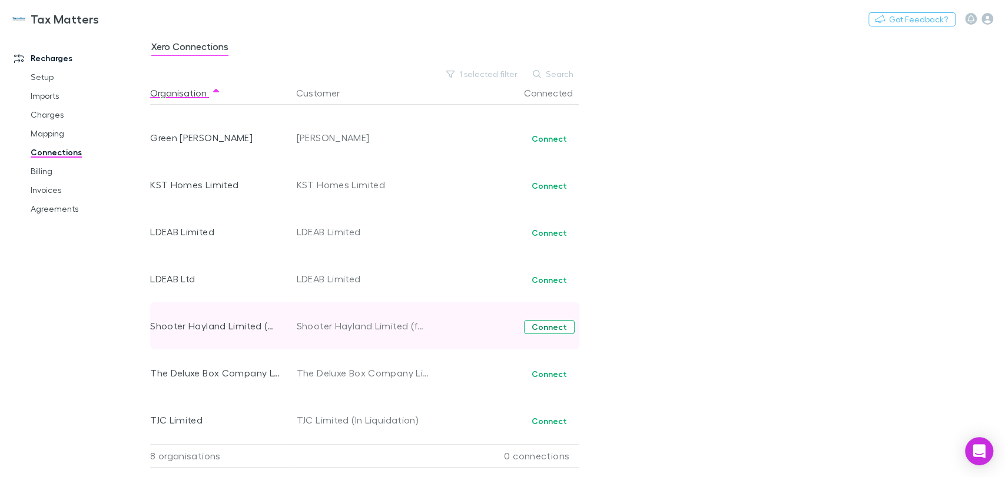
click at [556, 328] on button "Connect" at bounding box center [549, 327] width 51 height 14
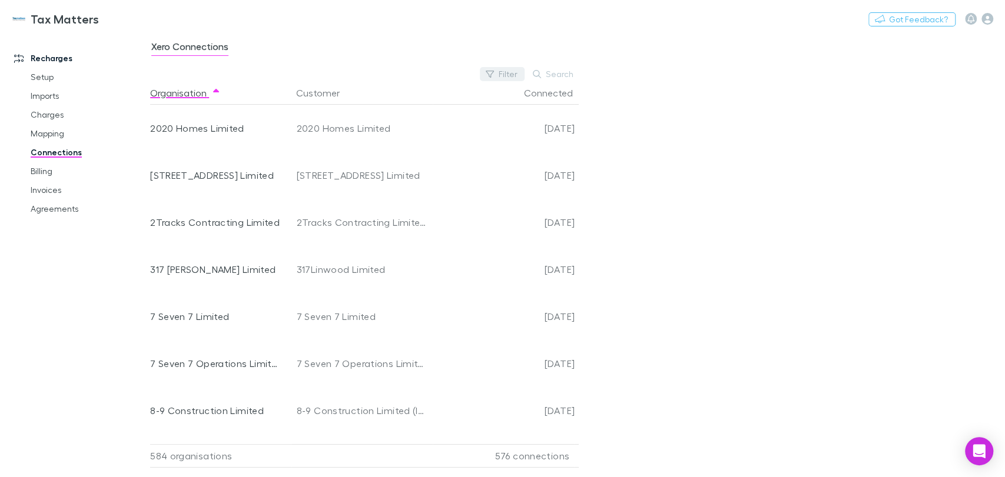
click at [500, 72] on button "Filter" at bounding box center [502, 74] width 45 height 14
click at [338, 174] on li "No" at bounding box center [423, 169] width 205 height 19
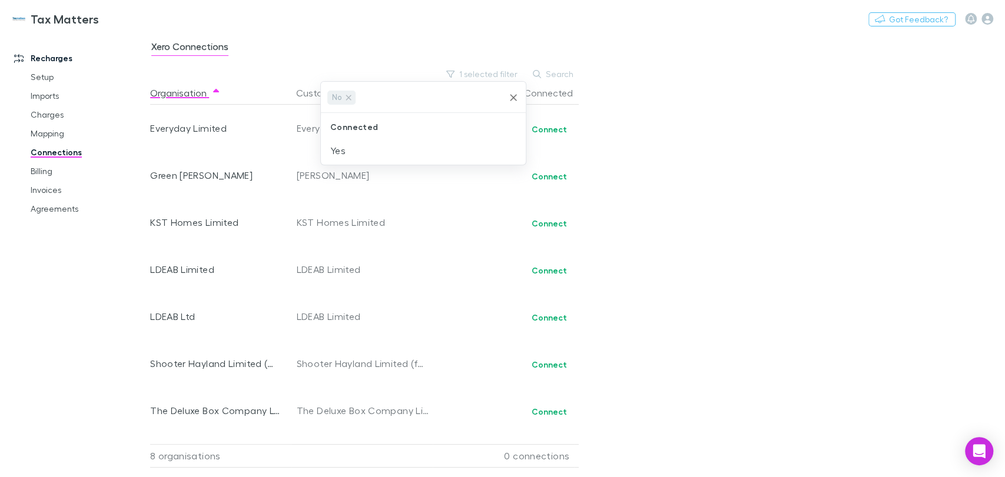
click at [392, 214] on div at bounding box center [502, 238] width 1005 height 477
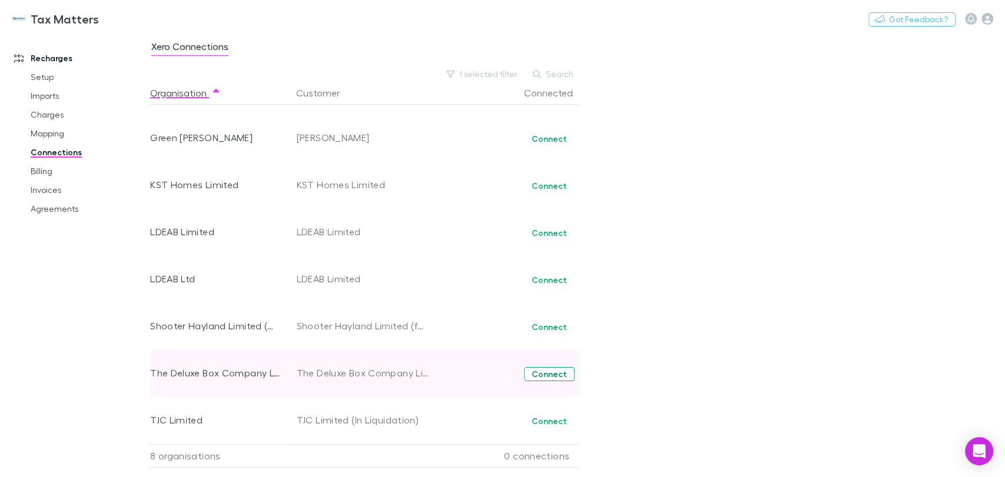
click at [552, 378] on button "Connect" at bounding box center [549, 374] width 51 height 14
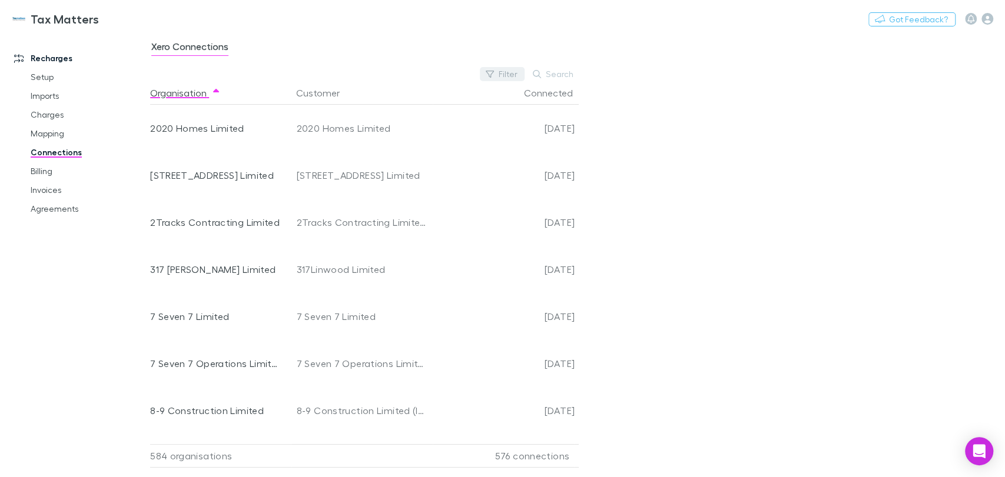
click at [503, 77] on button "Filter" at bounding box center [502, 74] width 45 height 14
click at [335, 171] on li "No" at bounding box center [423, 169] width 205 height 19
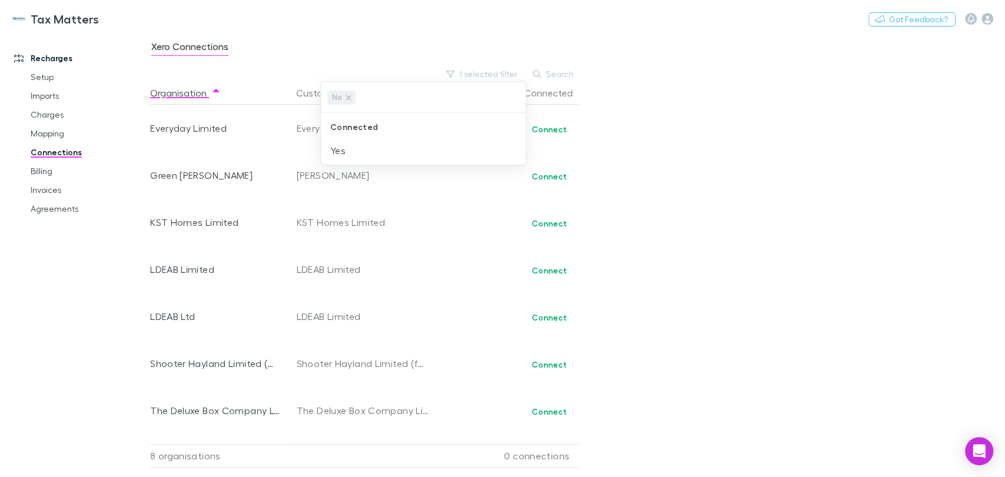
click at [430, 289] on div at bounding box center [502, 238] width 1005 height 477
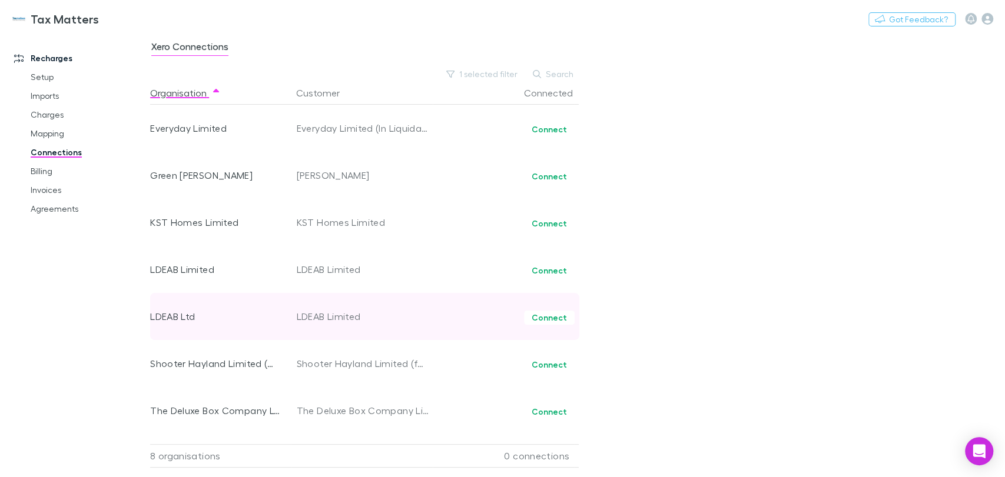
scroll to position [38, 0]
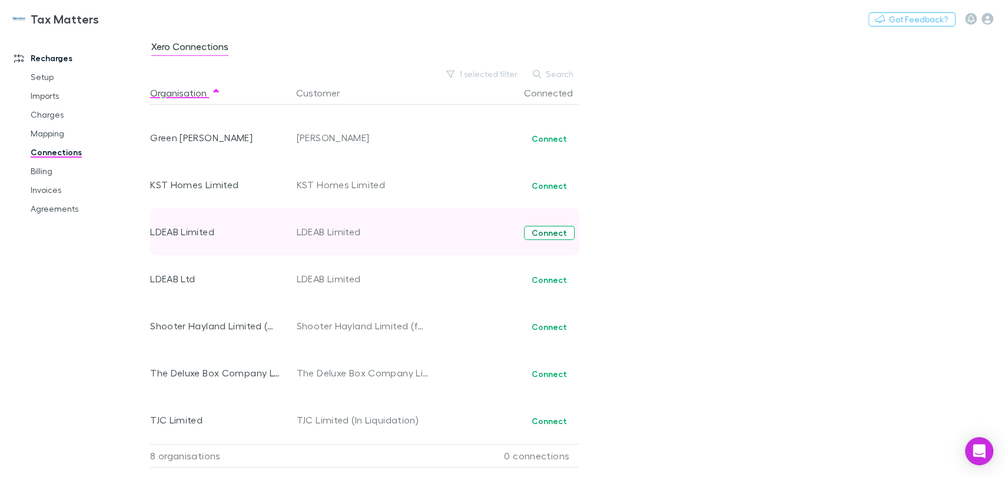
click at [550, 235] on button "Connect" at bounding box center [549, 233] width 51 height 14
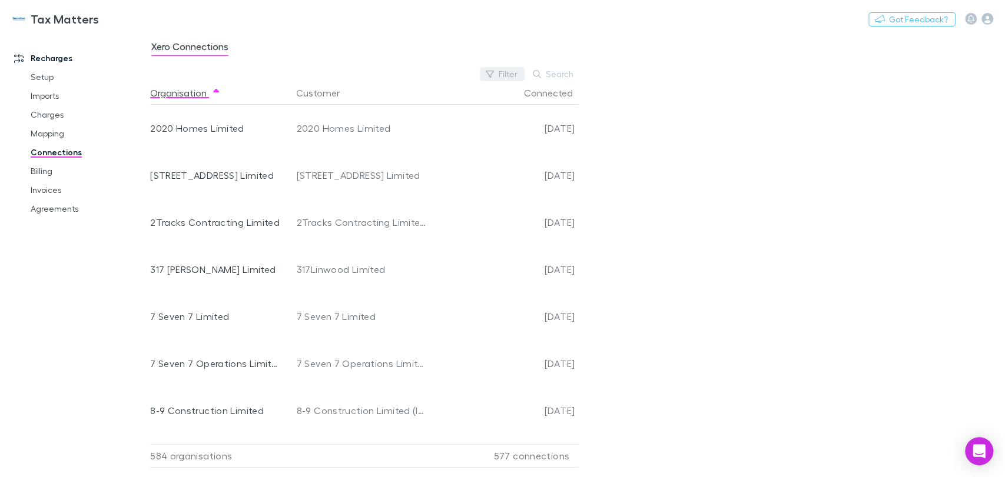
click at [501, 76] on button "Filter" at bounding box center [502, 74] width 45 height 14
click at [348, 166] on li "No" at bounding box center [423, 169] width 205 height 19
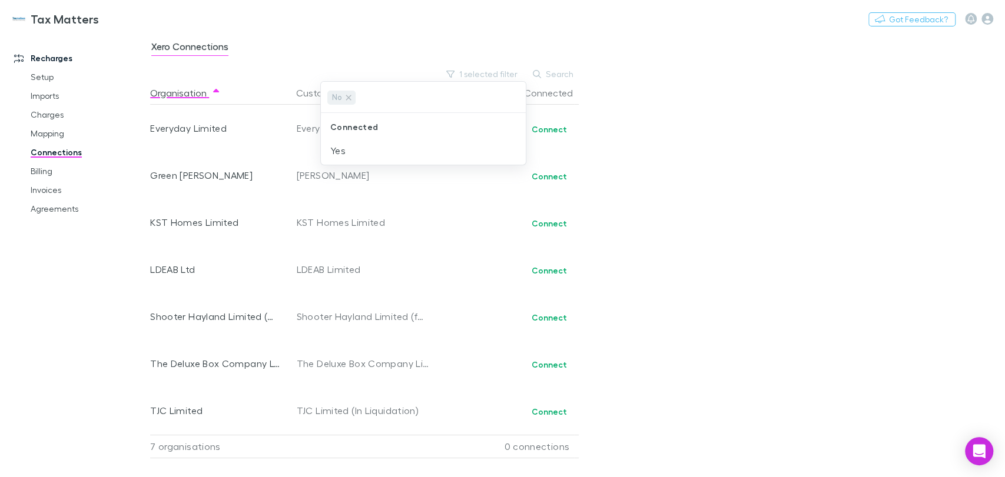
drag, startPoint x: 733, startPoint y: 239, endPoint x: 504, endPoint y: 248, distance: 228.5
click at [730, 239] on div at bounding box center [502, 238] width 1005 height 477
